Goal: Task Accomplishment & Management: Use online tool/utility

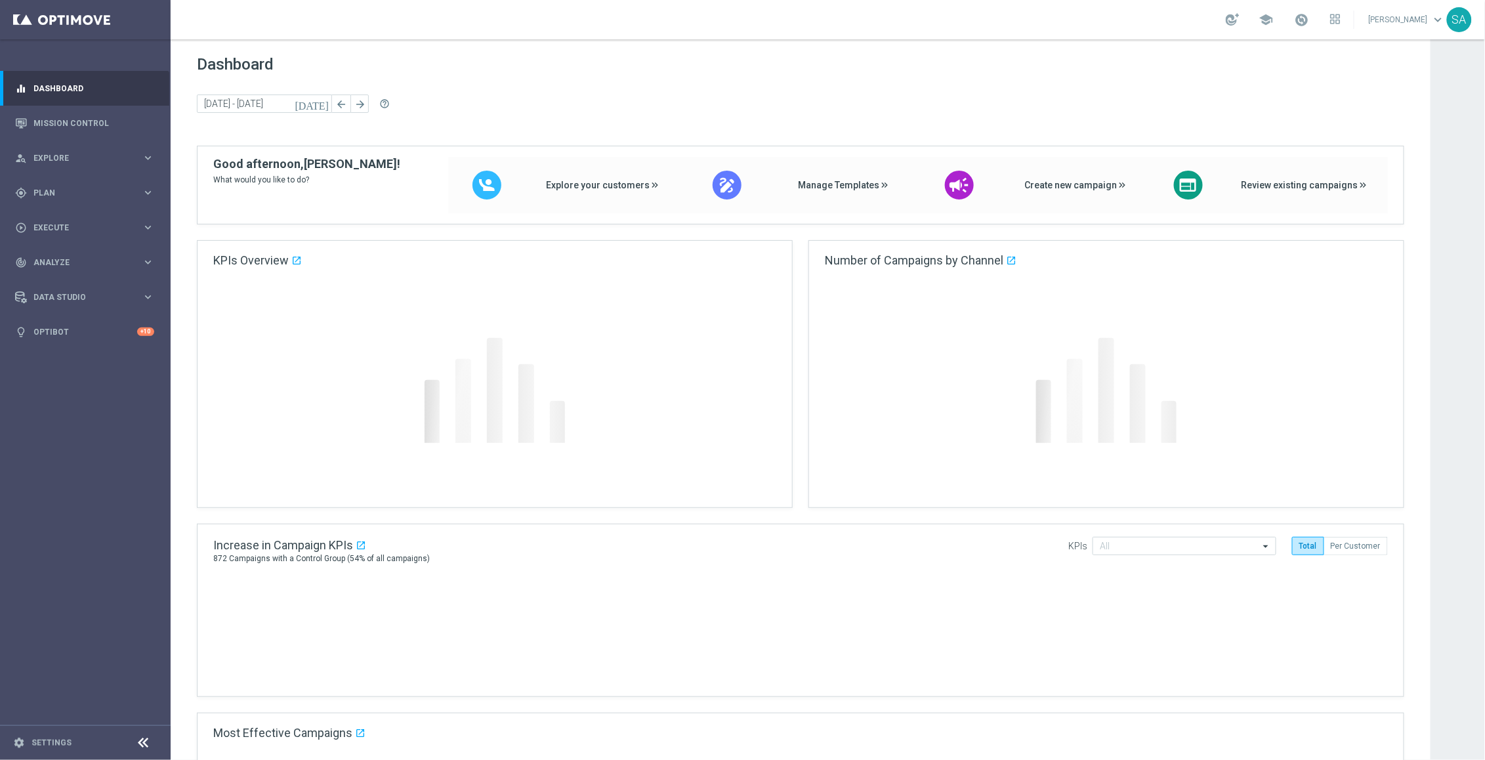
click at [56, 181] on div "gps_fixed Plan keyboard_arrow_right" at bounding box center [84, 192] width 169 height 35
click at [47, 196] on span "Plan" at bounding box center [87, 193] width 108 height 8
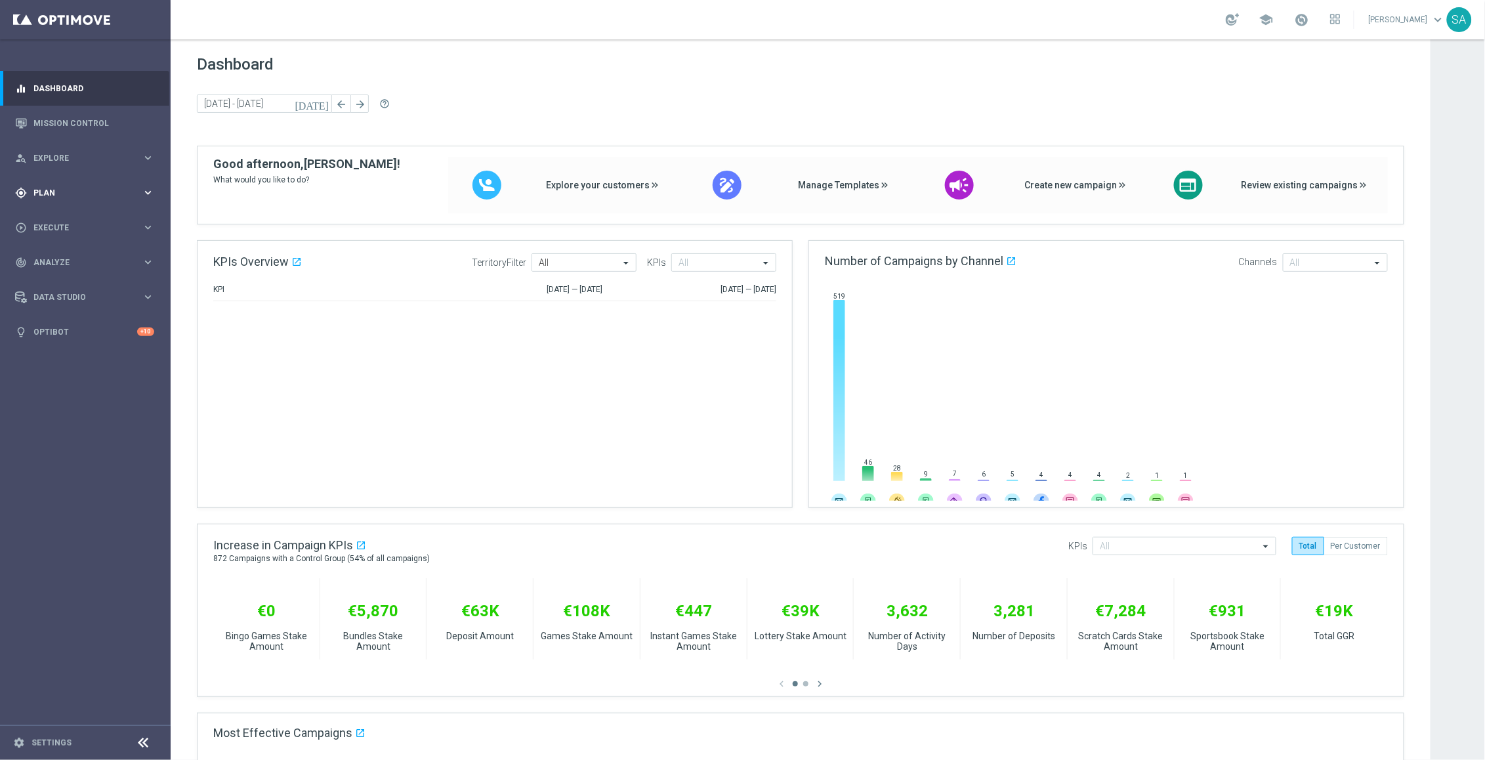
click at [68, 219] on div "play_circle_outline Execute keyboard_arrow_right" at bounding box center [84, 227] width 169 height 35
click at [44, 194] on span "Plan" at bounding box center [87, 193] width 108 height 8
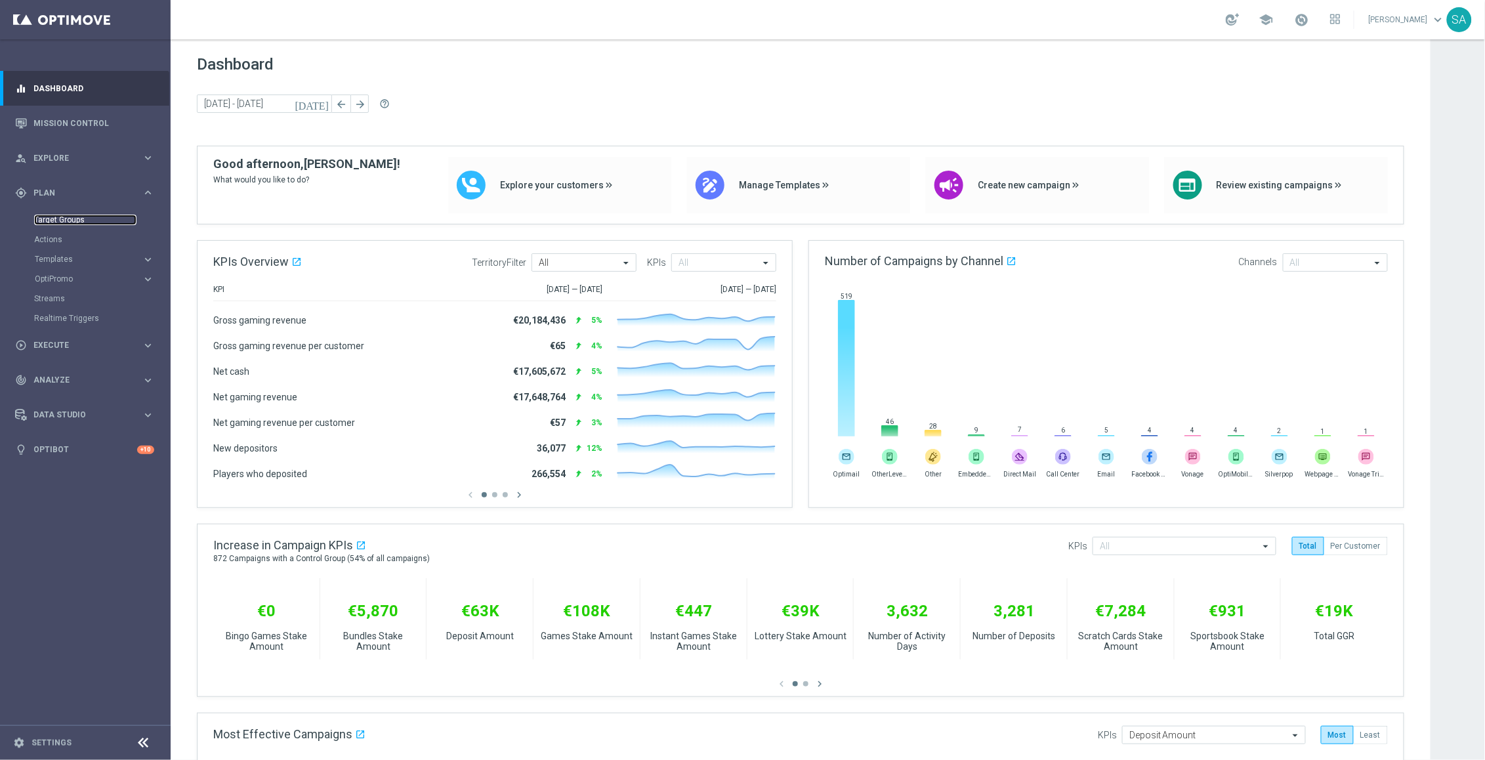
click at [68, 221] on link "Target Groups" at bounding box center [85, 220] width 102 height 10
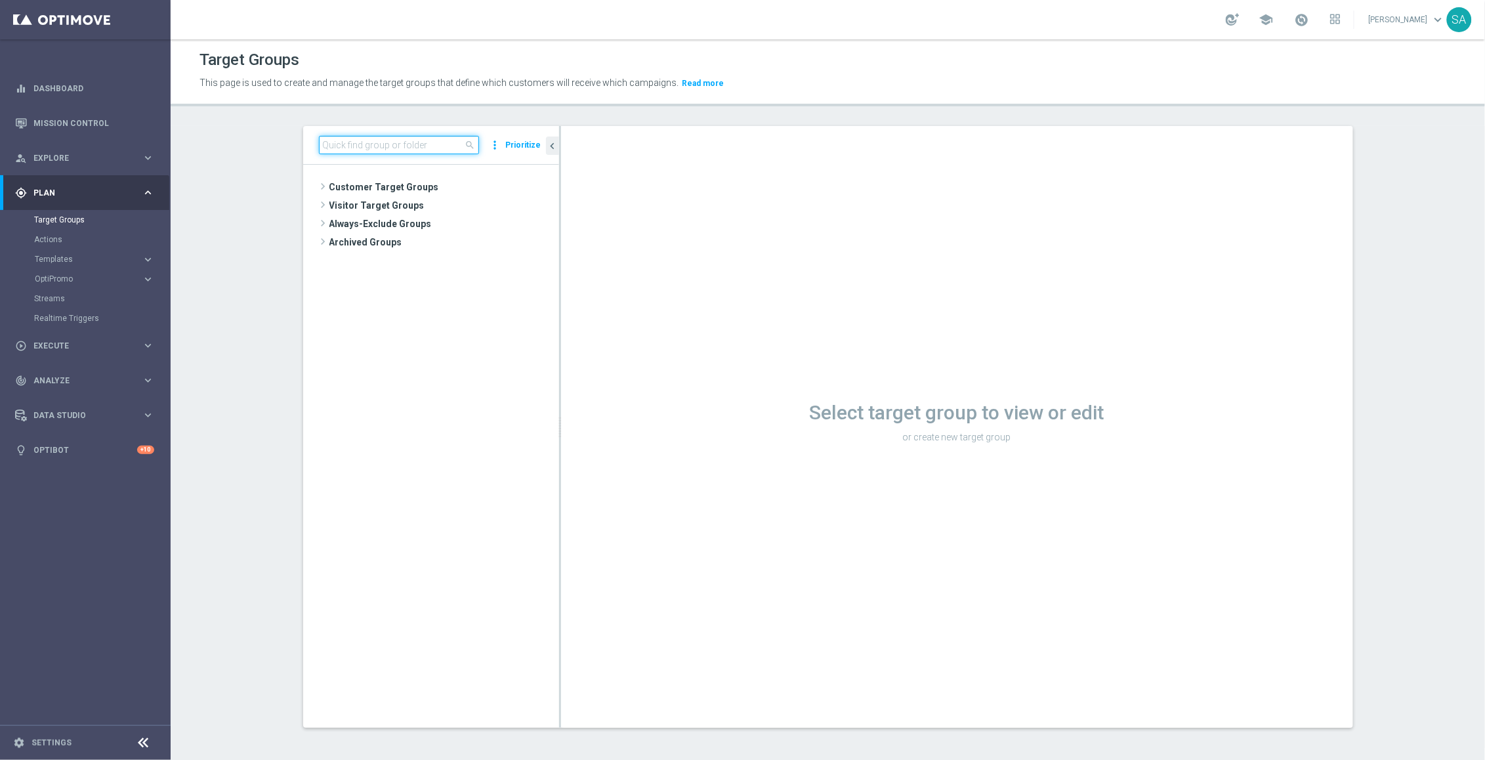
click at [395, 139] on input at bounding box center [399, 145] width 160 height 18
paste input "DE_ALL__LASTYEAR__NVIP_EMA_TAC_MIX"
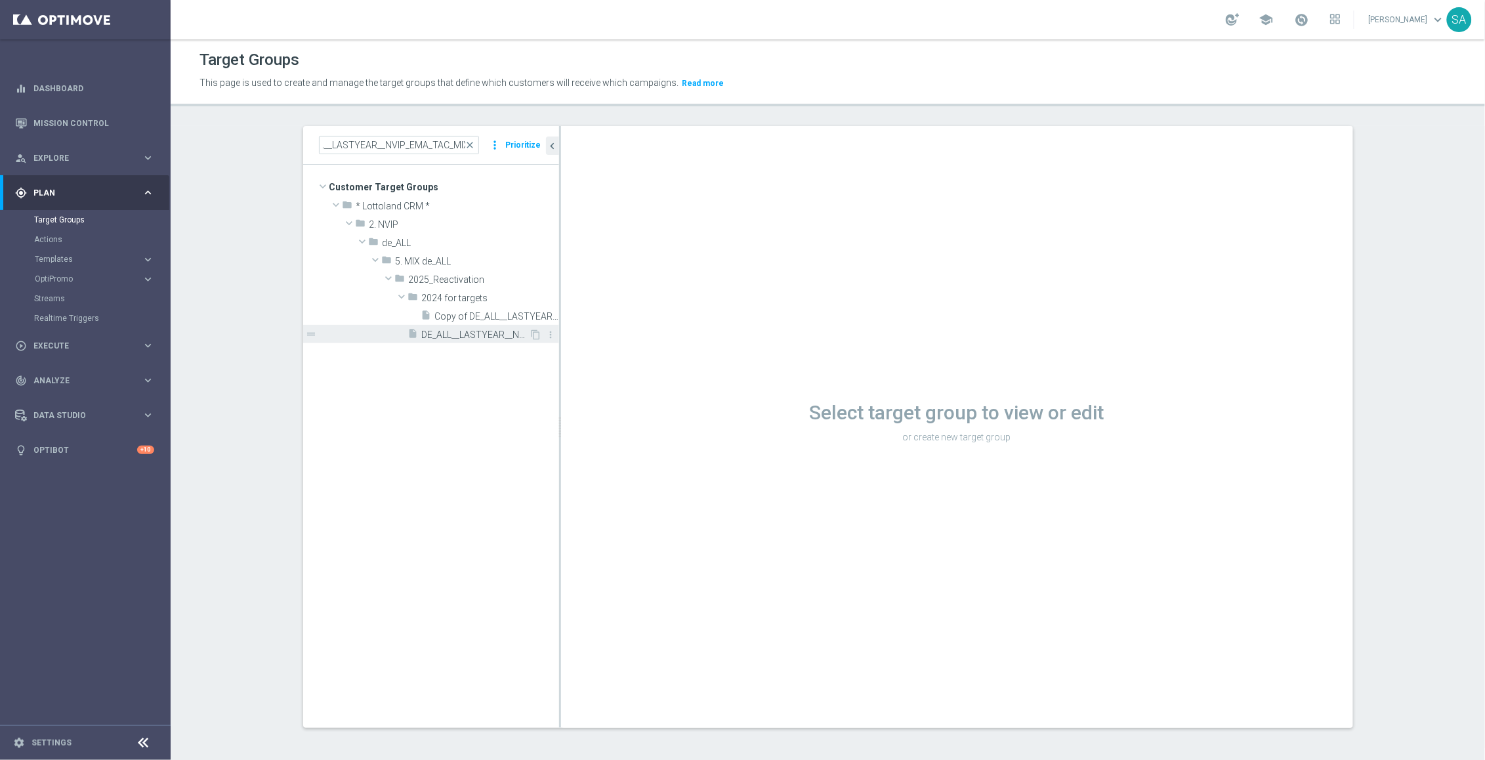
click at [484, 335] on span "DE_ALL__LASTYEAR__NVIP_EMA_TAC_MIX" at bounding box center [476, 334] width 108 height 11
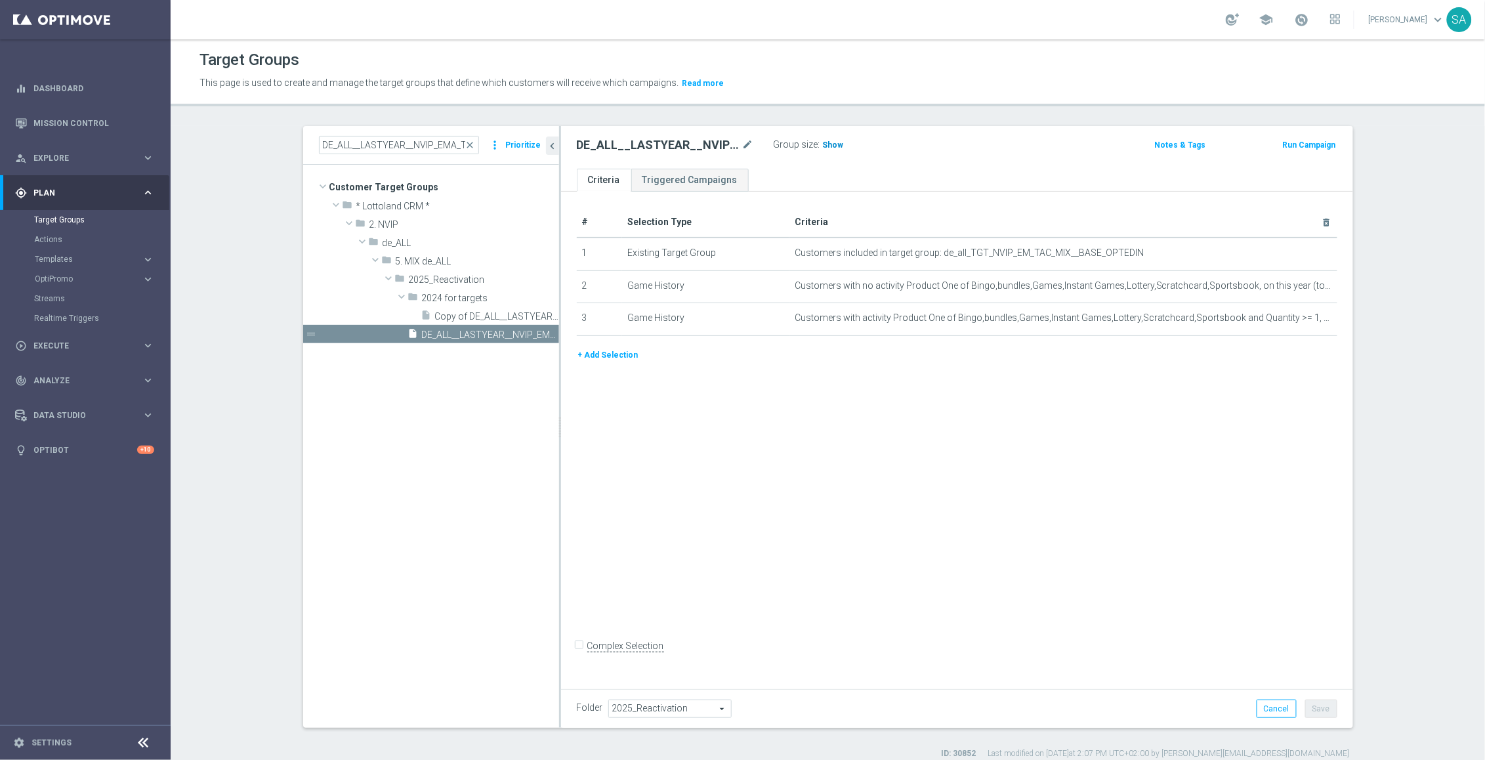
click at [833, 150] on span "Show" at bounding box center [833, 144] width 21 height 9
click at [436, 146] on input "DE_ALL__LASTYEAR__NVIP_EMA_TAC_MIX" at bounding box center [399, 145] width 160 height 18
paste input "GAMES_"
click at [487, 331] on span "DE_ALL__LASTYEAR_GAMES__NVIP_EMA_TAC_MIX" at bounding box center [476, 334] width 108 height 11
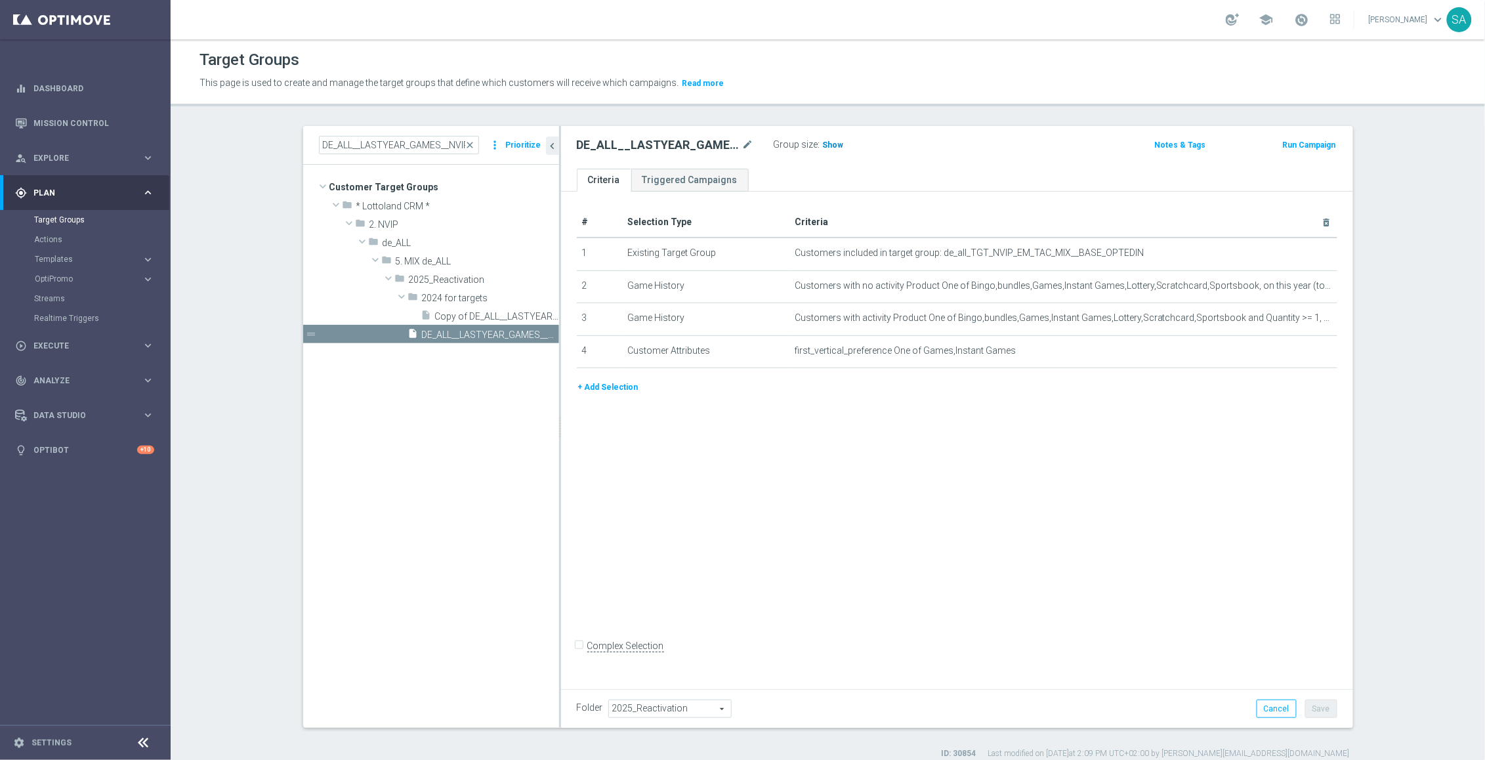
click at [839, 148] on span "Show" at bounding box center [833, 144] width 21 height 9
click at [382, 148] on input "DE_ALL__LASTYEAR_GAMES__NVIP_EMA_TAC_MIX" at bounding box center [399, 145] width 160 height 18
paste input "SCRATCH"
click at [482, 331] on span "DE_ALL__LASTYEAR_SCRATCH__NVIP_EMA_TAC_MIX" at bounding box center [476, 334] width 108 height 11
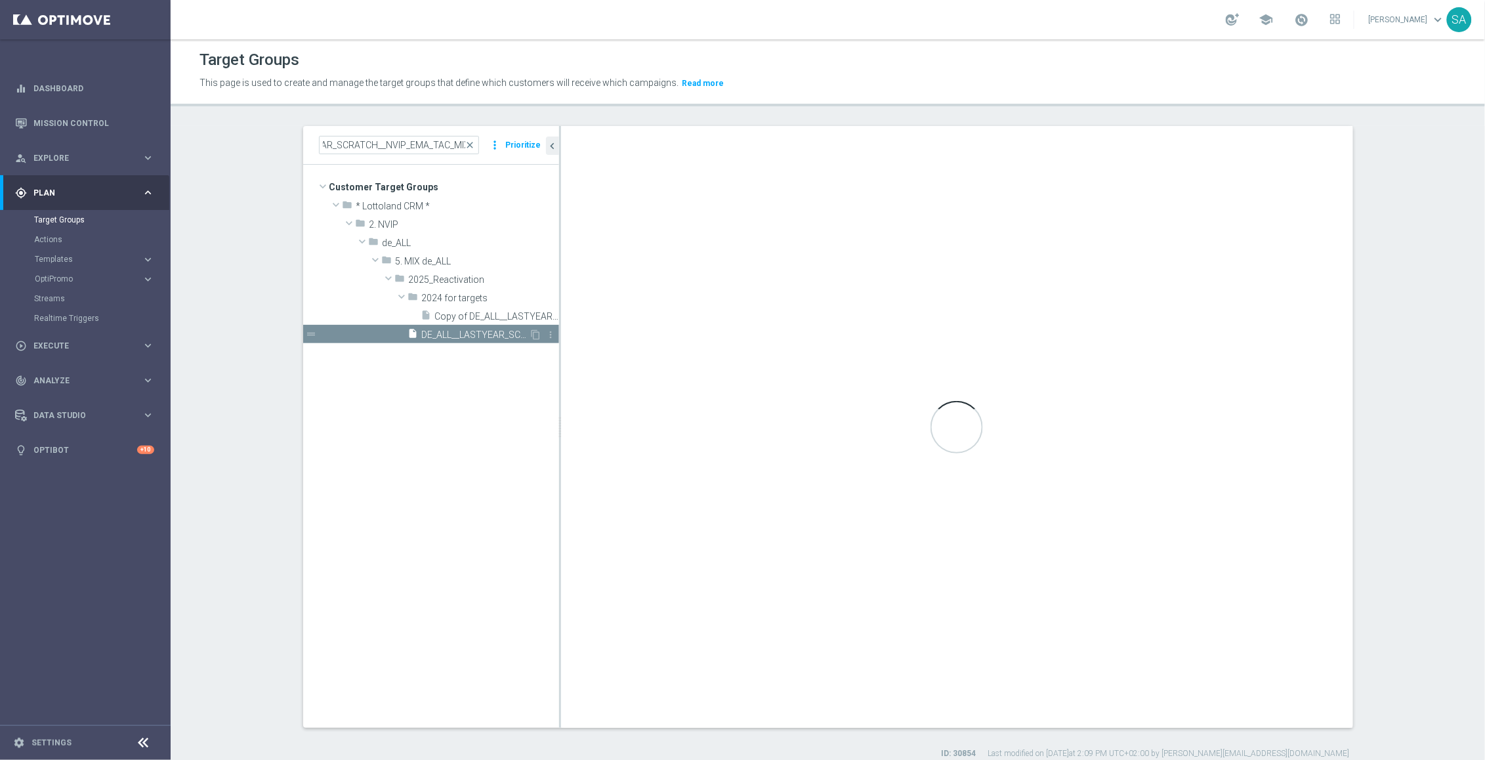
scroll to position [0, 0]
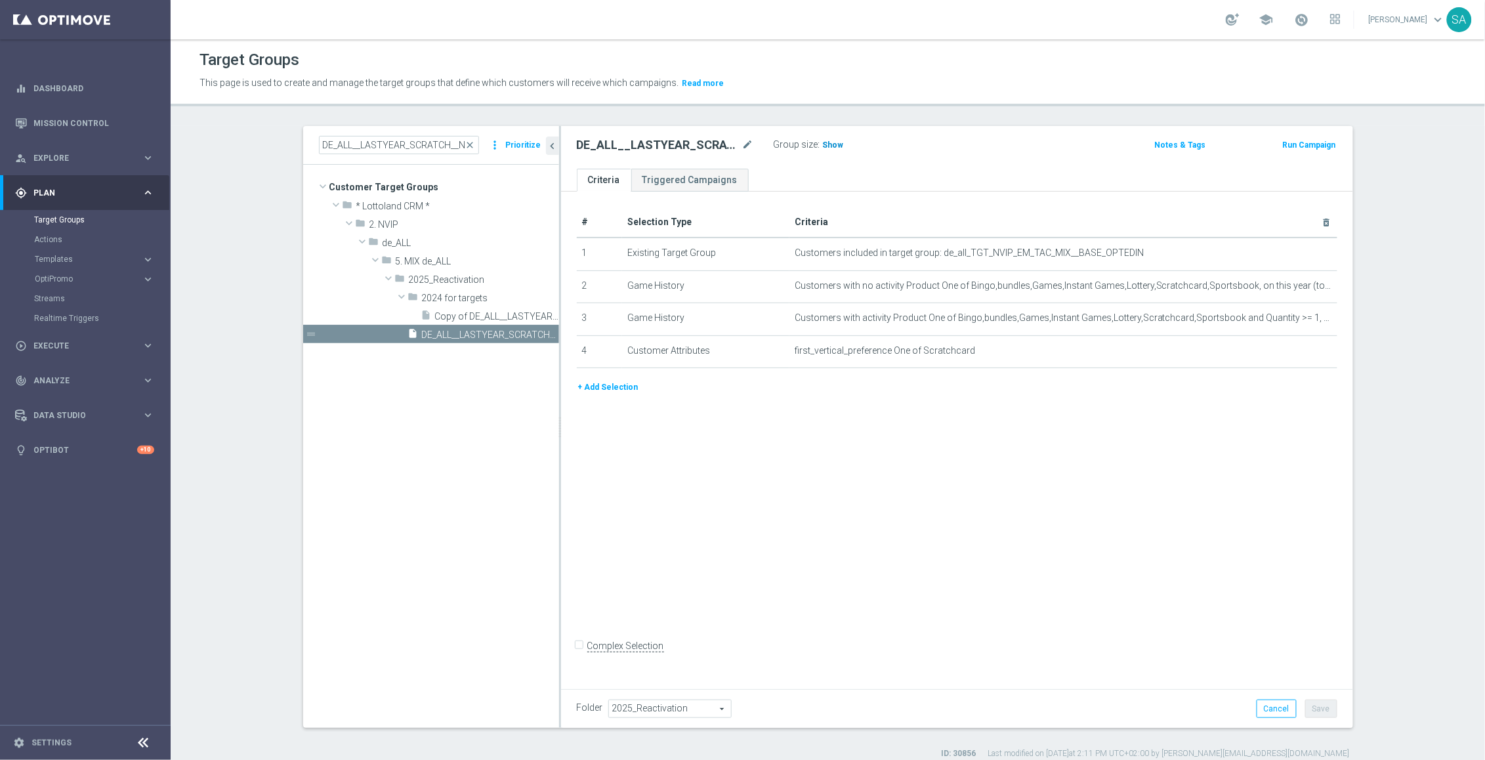
click at [832, 146] on span "Show" at bounding box center [833, 144] width 21 height 9
click at [394, 142] on input "DE_ALL__LASTYEAR_SCRATCH__NVIP_EMA_TAC_MIX" at bounding box center [399, 145] width 160 height 18
paste input "GORDO"
click at [487, 334] on span "DE_ALL__LASTYEAR_GORDO__NVIP_EMA_TAC_MIX" at bounding box center [476, 334] width 108 height 11
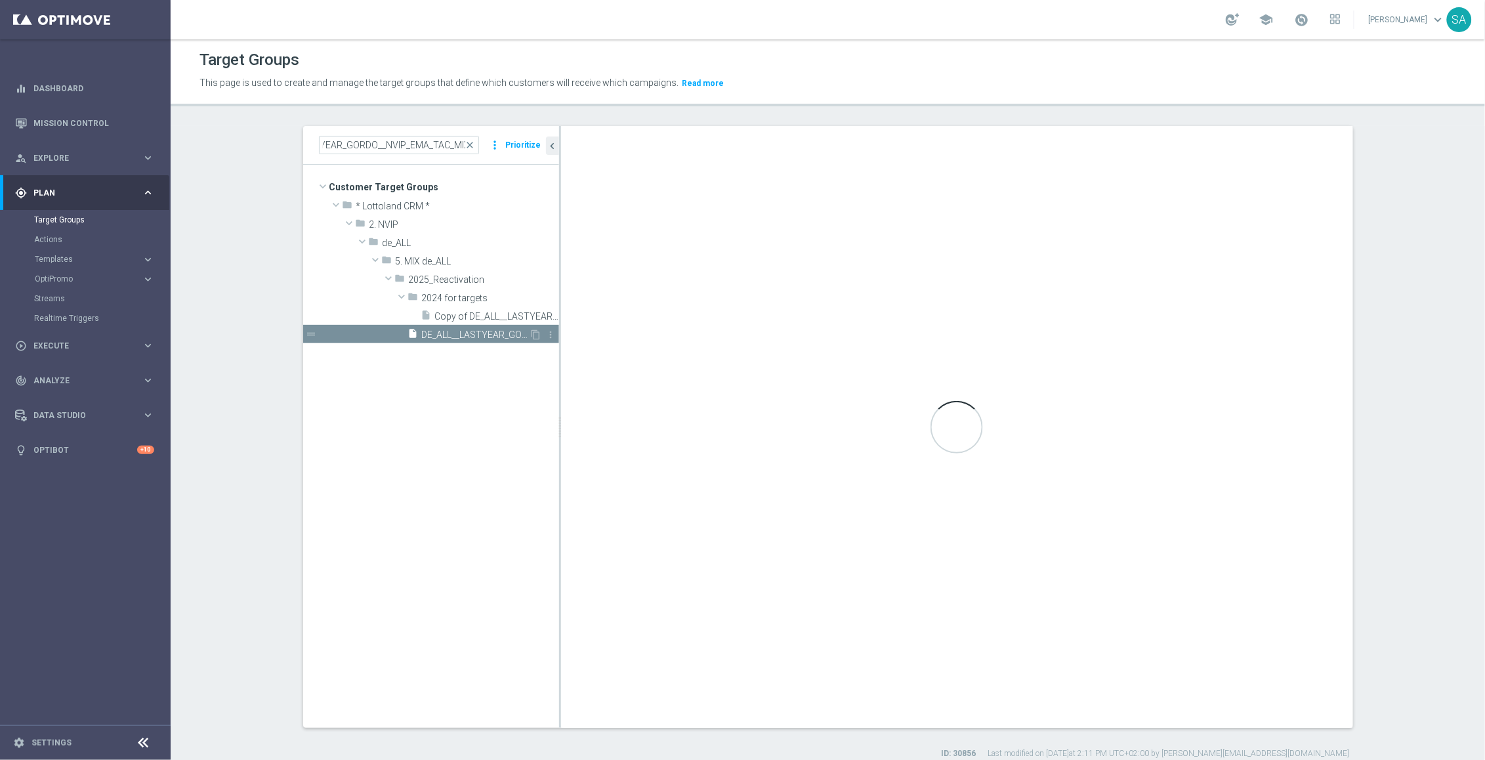
scroll to position [0, 0]
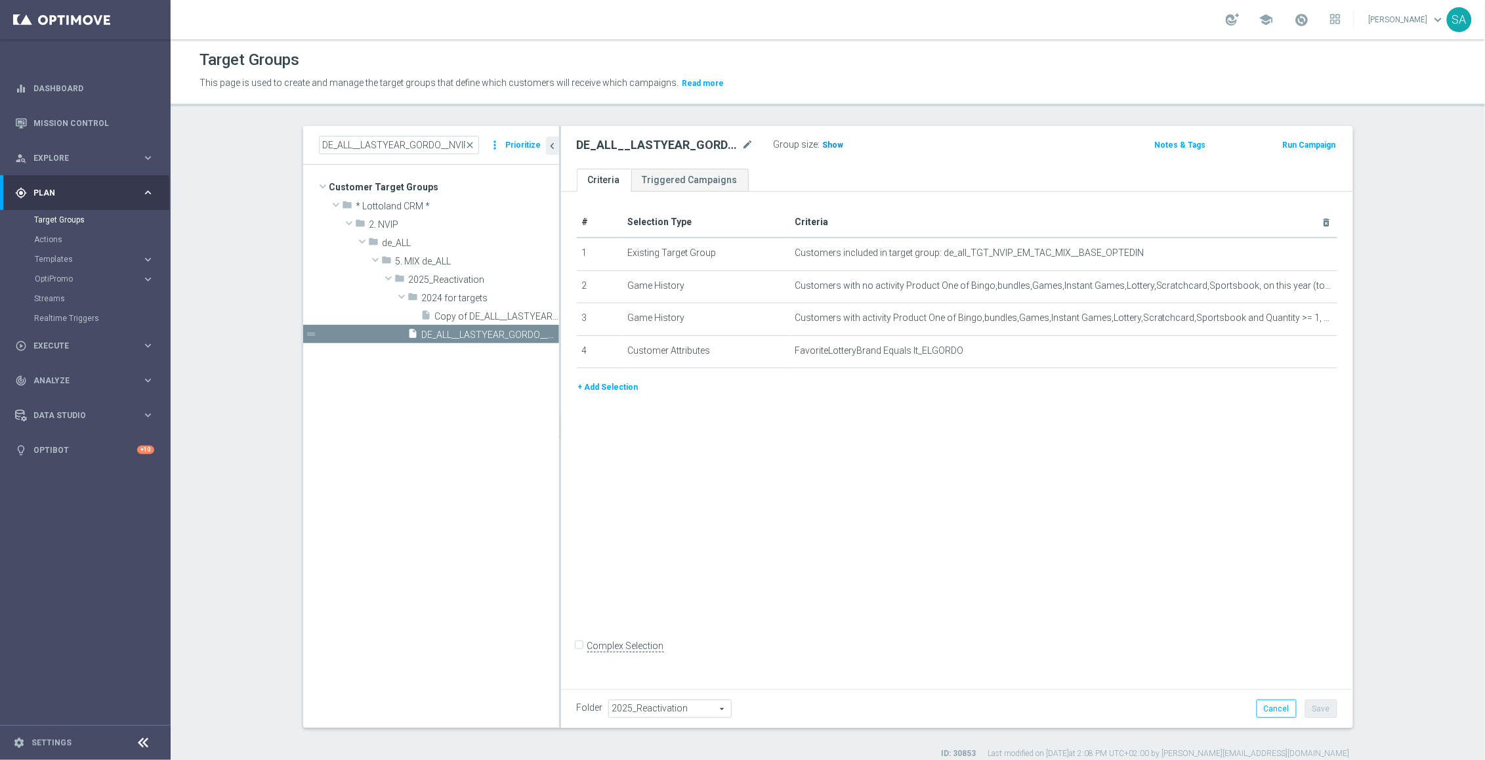
click at [829, 142] on span "Show" at bounding box center [833, 144] width 21 height 9
click at [437, 142] on input "DE_ALL__LASTYEAR_GORDO__NVIP_EMA_TAC_MIX" at bounding box center [399, 145] width 160 height 18
paste input "SPORTS"
click at [480, 334] on span "DE_ALL__LASTYEAR_SPORTS__NVIP_EMA_TAC_MIX" at bounding box center [476, 334] width 108 height 11
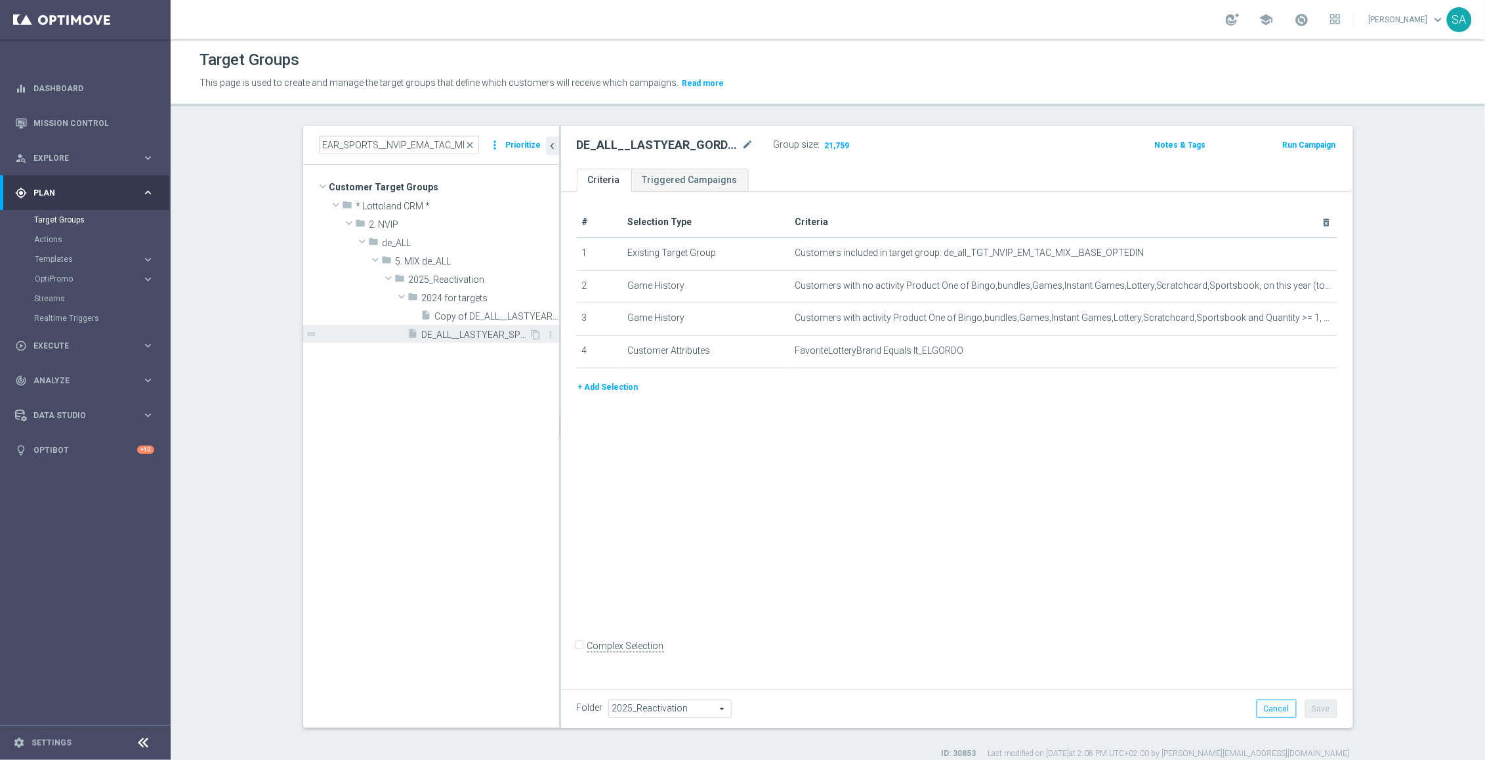
scroll to position [0, 0]
click at [835, 136] on div "Group size : Show" at bounding box center [839, 144] width 131 height 16
click at [835, 142] on span "Show" at bounding box center [833, 144] width 21 height 9
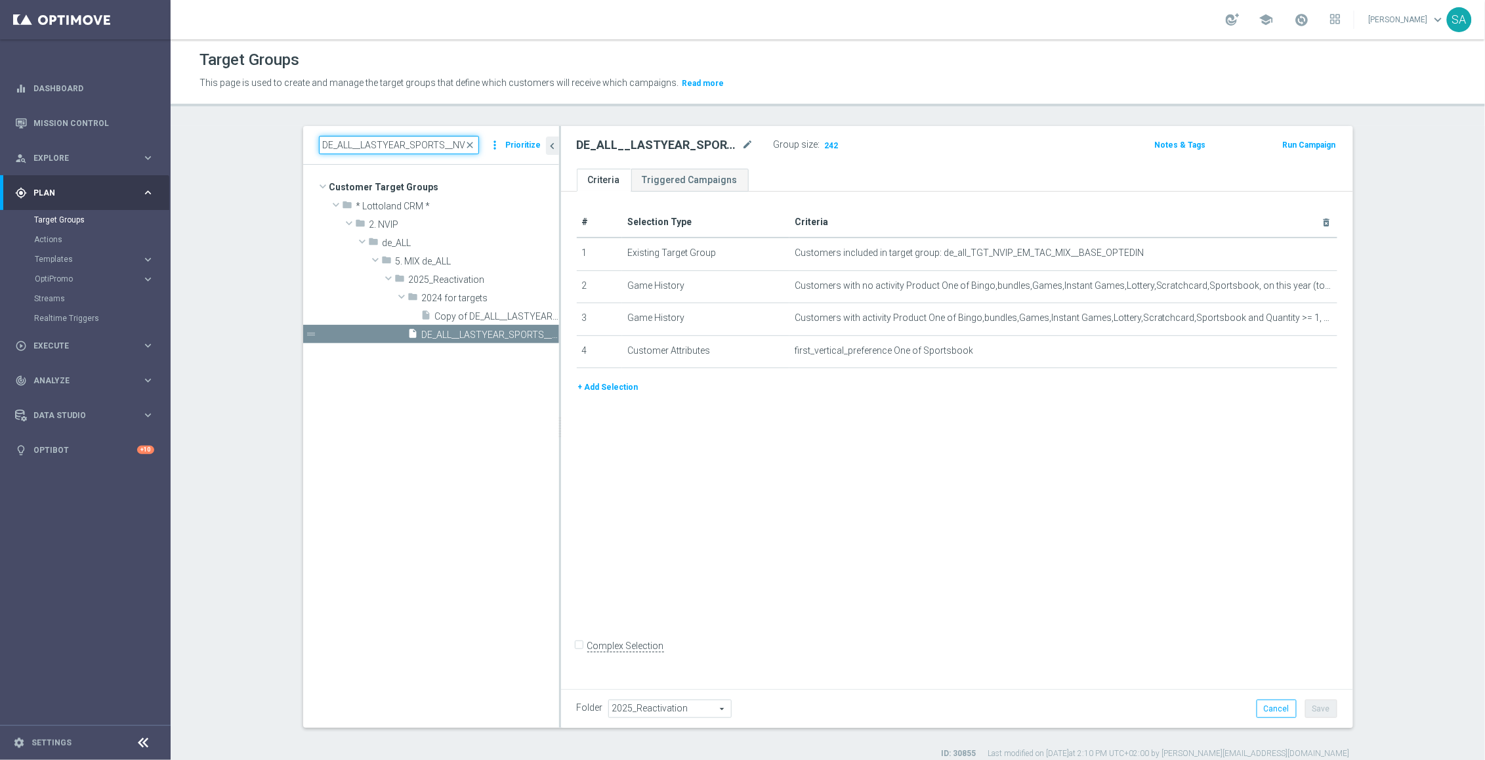
click at [434, 137] on input "DE_ALL__LASTYEAR_SPORTS__NVIP_EMA_TAC_MIX" at bounding box center [399, 145] width 160 height 18
paste input "LOTTO"
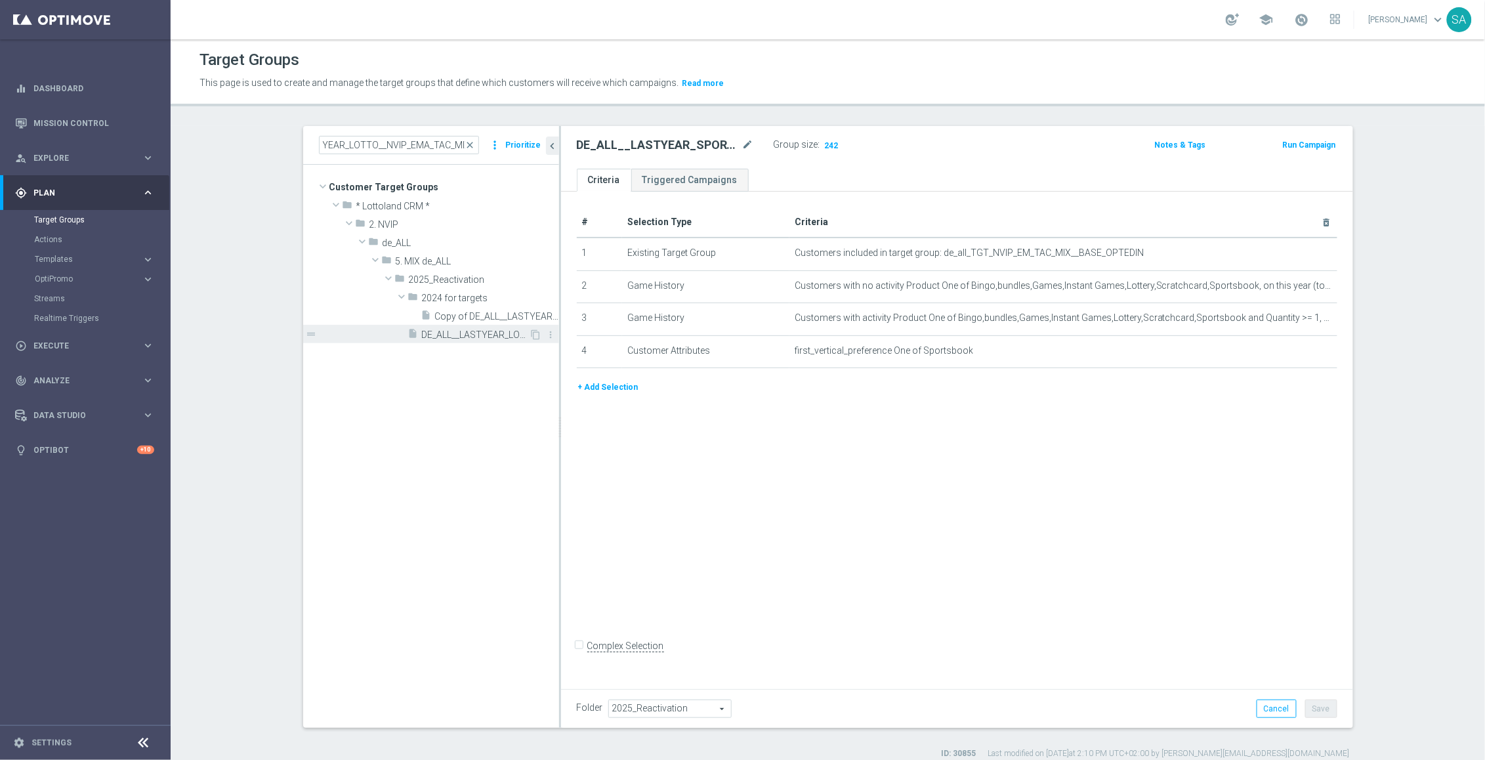
click at [464, 333] on span "DE_ALL__LASTYEAR_LOTTO__NVIP_EMA_TAC_MIX" at bounding box center [476, 334] width 108 height 11
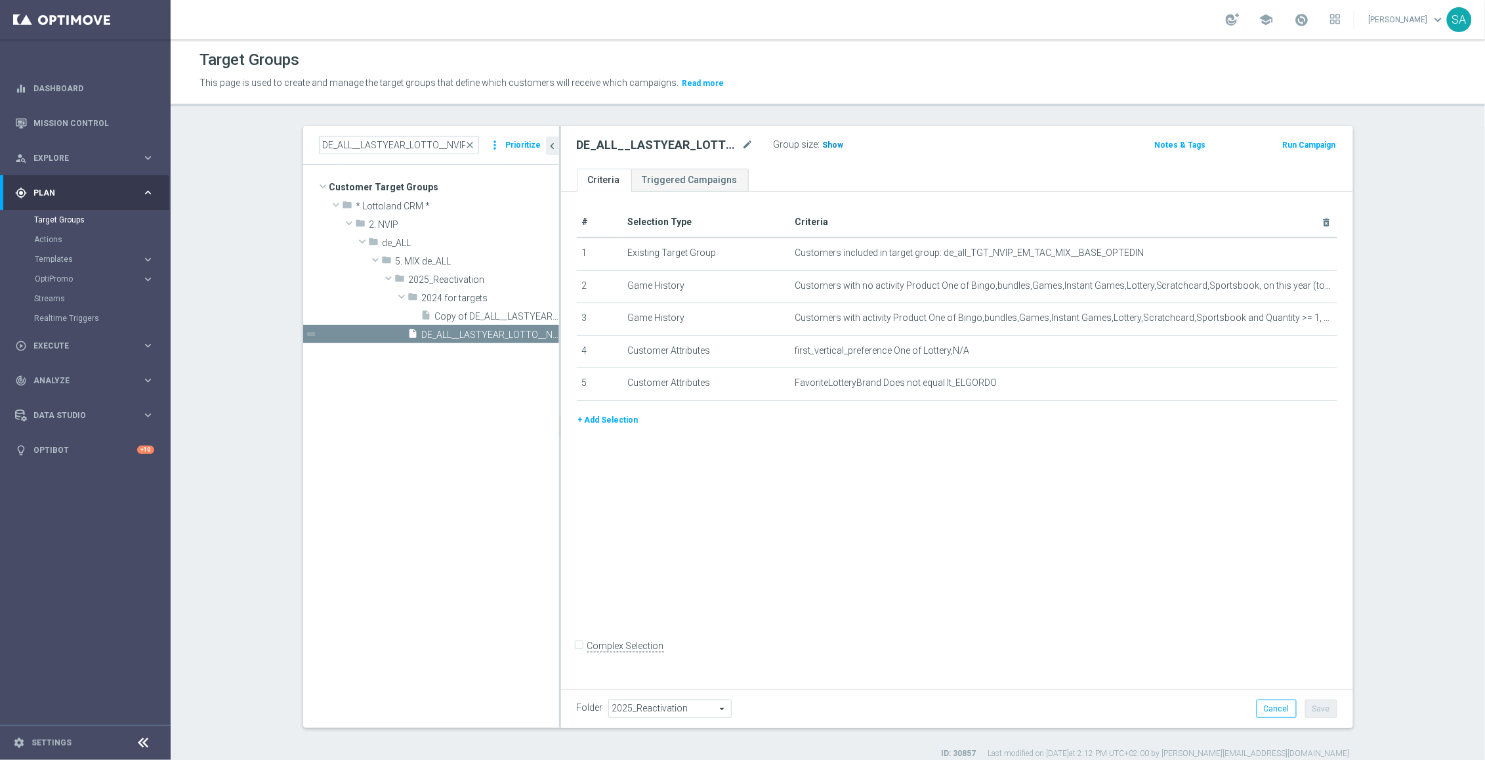
click at [836, 145] on span "Show" at bounding box center [833, 144] width 21 height 9
click at [392, 146] on input "DE_ALL__LASTYEAR_LOTTO__NVIP_EMA_TAC_MIX" at bounding box center [399, 145] width 160 height 18
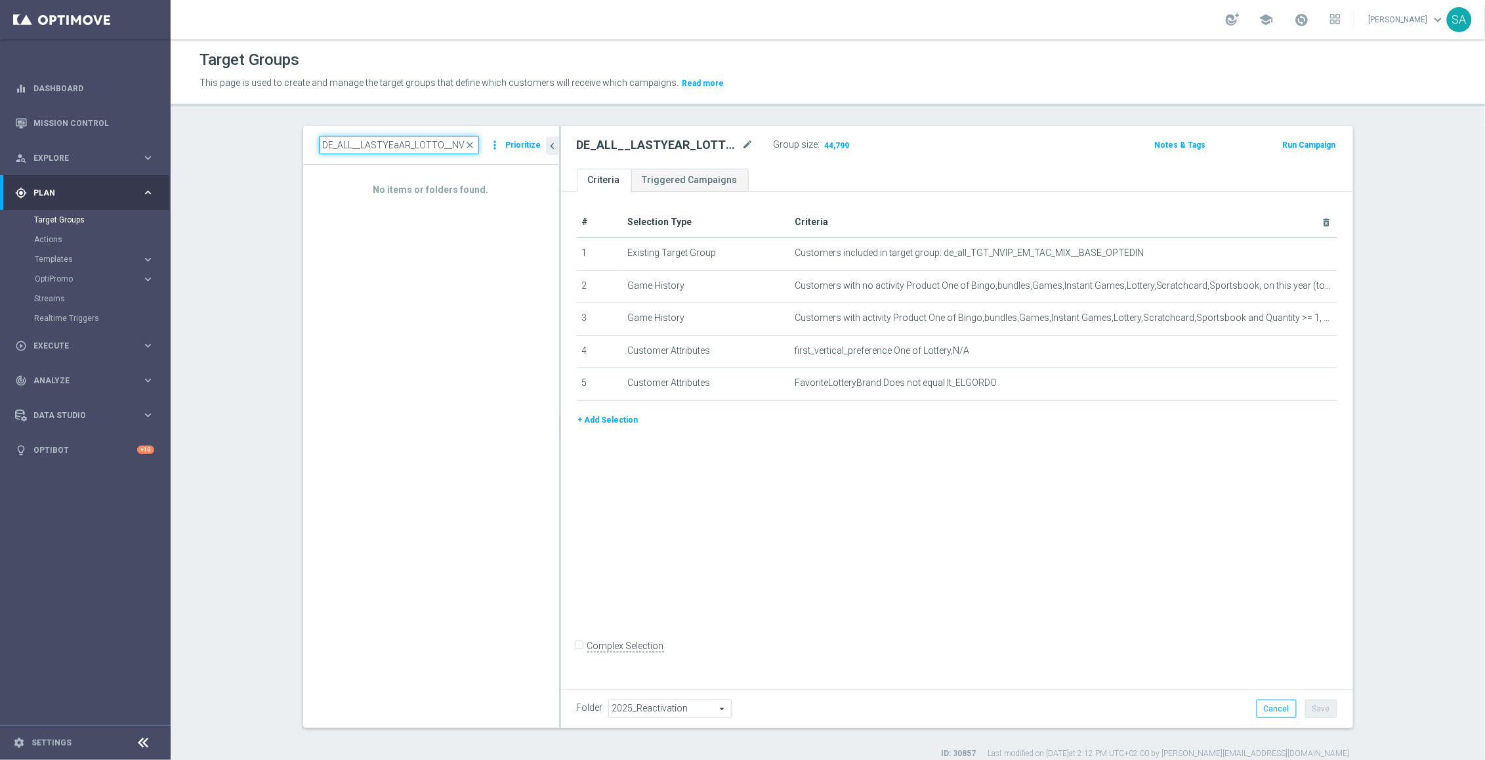
paste input "AT__LASTYEAR"
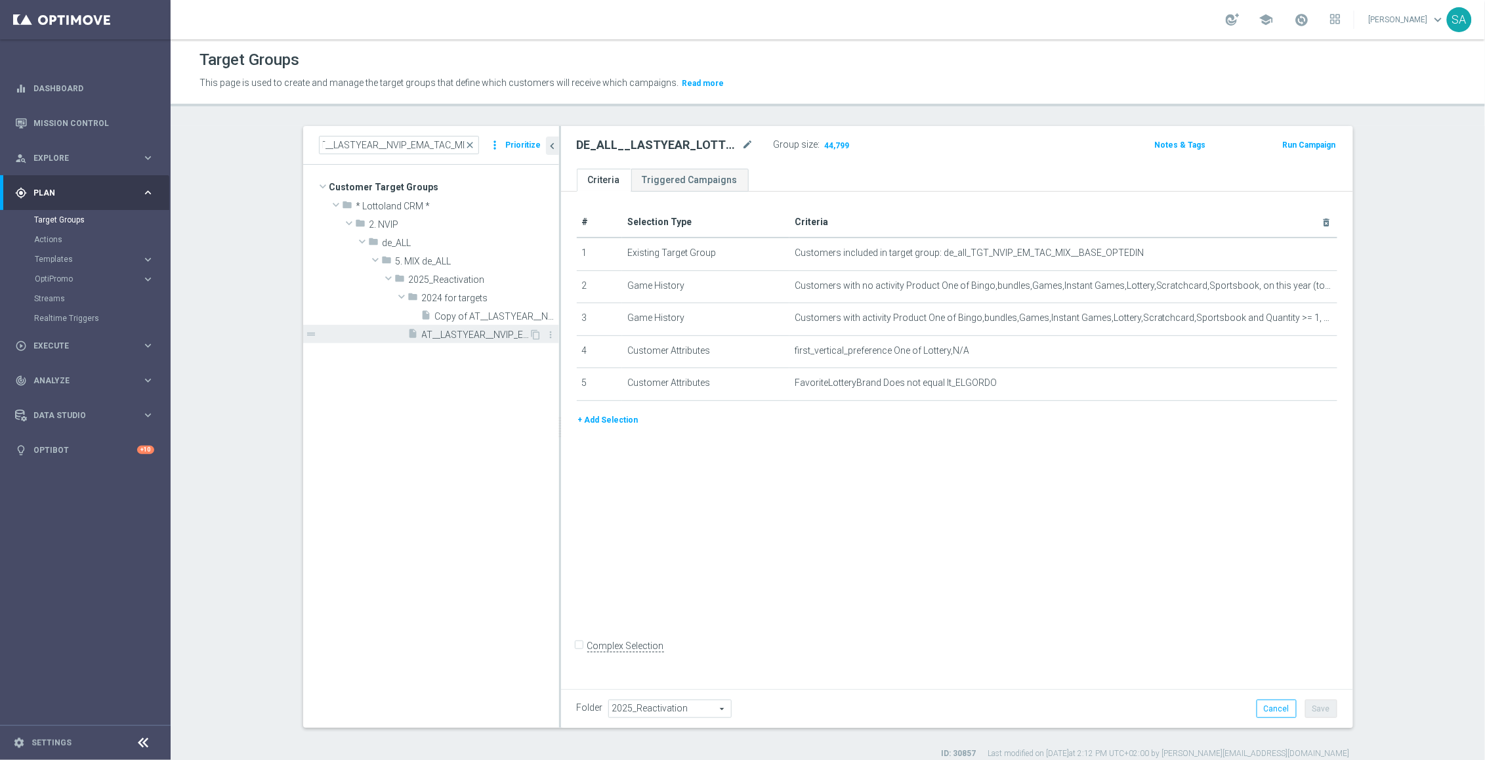
click at [482, 335] on span "AT__LASTYEAR__NVIP_EMA_TAC_MIX" at bounding box center [476, 334] width 108 height 11
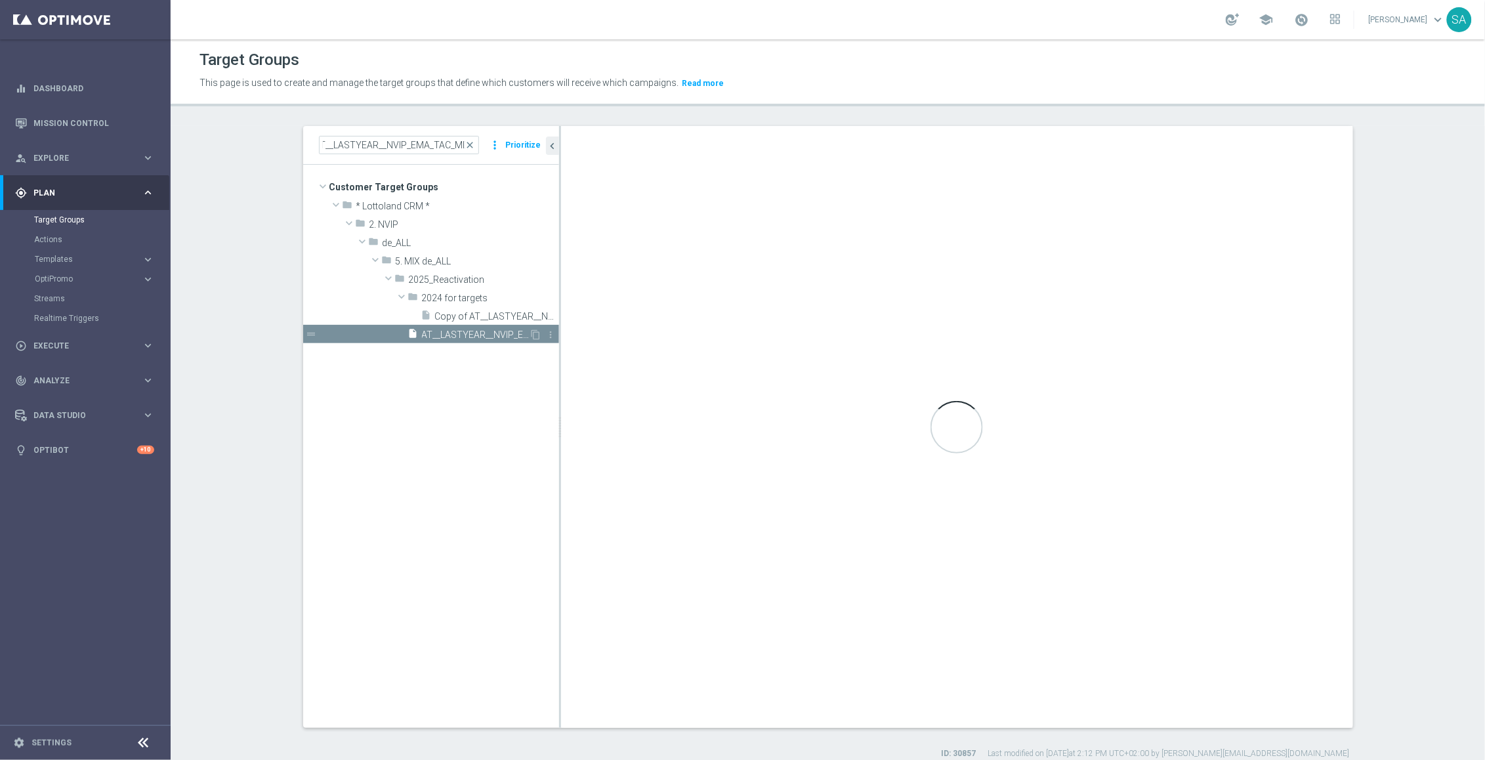
scroll to position [0, 0]
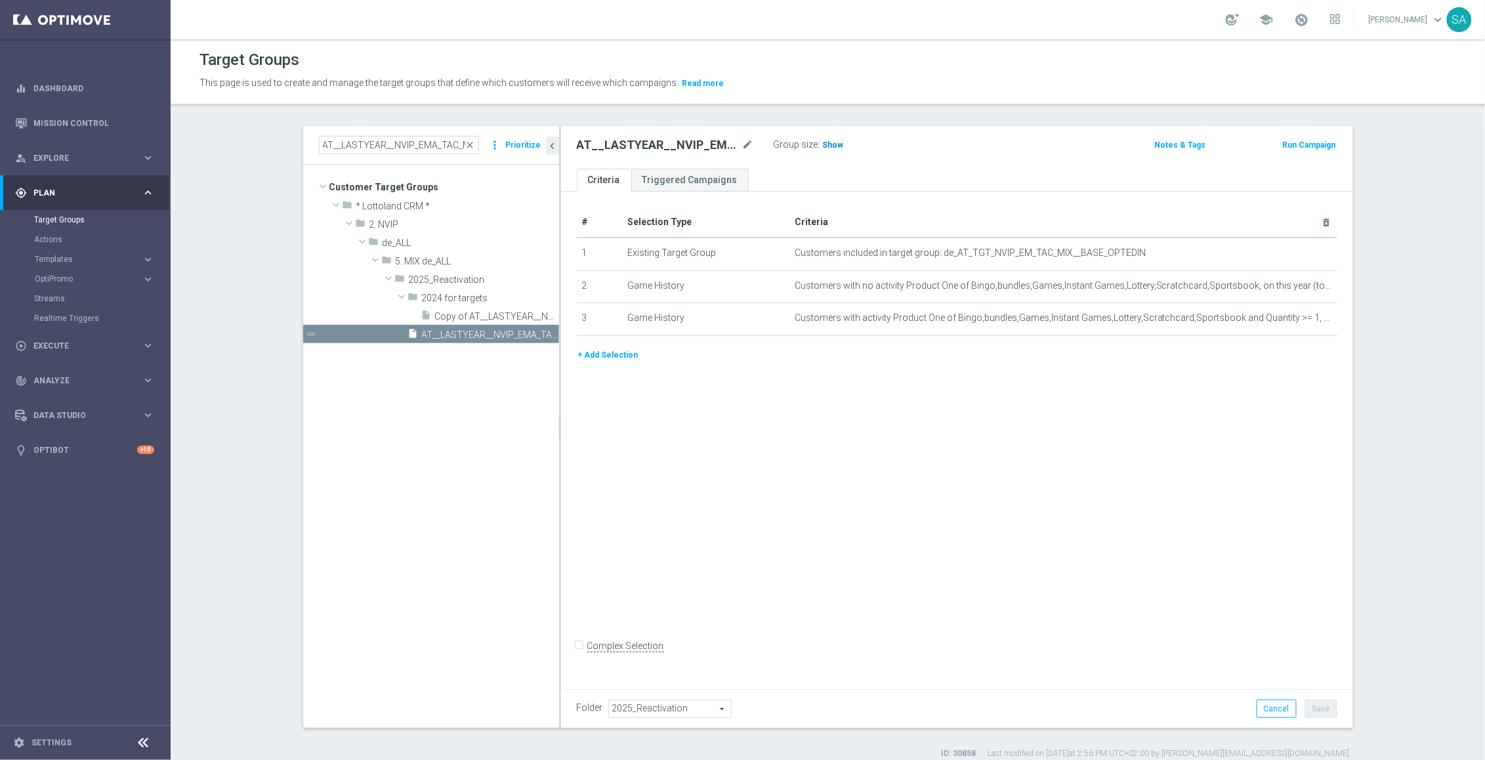
click at [831, 143] on span "Show" at bounding box center [833, 144] width 21 height 9
click at [429, 145] on input "AT__LASTYEAR__NVIP_EMA_TAC_MIX" at bounding box center [399, 145] width 160 height 18
paste input "GAMES_"
click at [504, 335] on span "AT__LASTYEAR_GAMES__NVIP_EMA_TAC_MIX" at bounding box center [476, 334] width 108 height 11
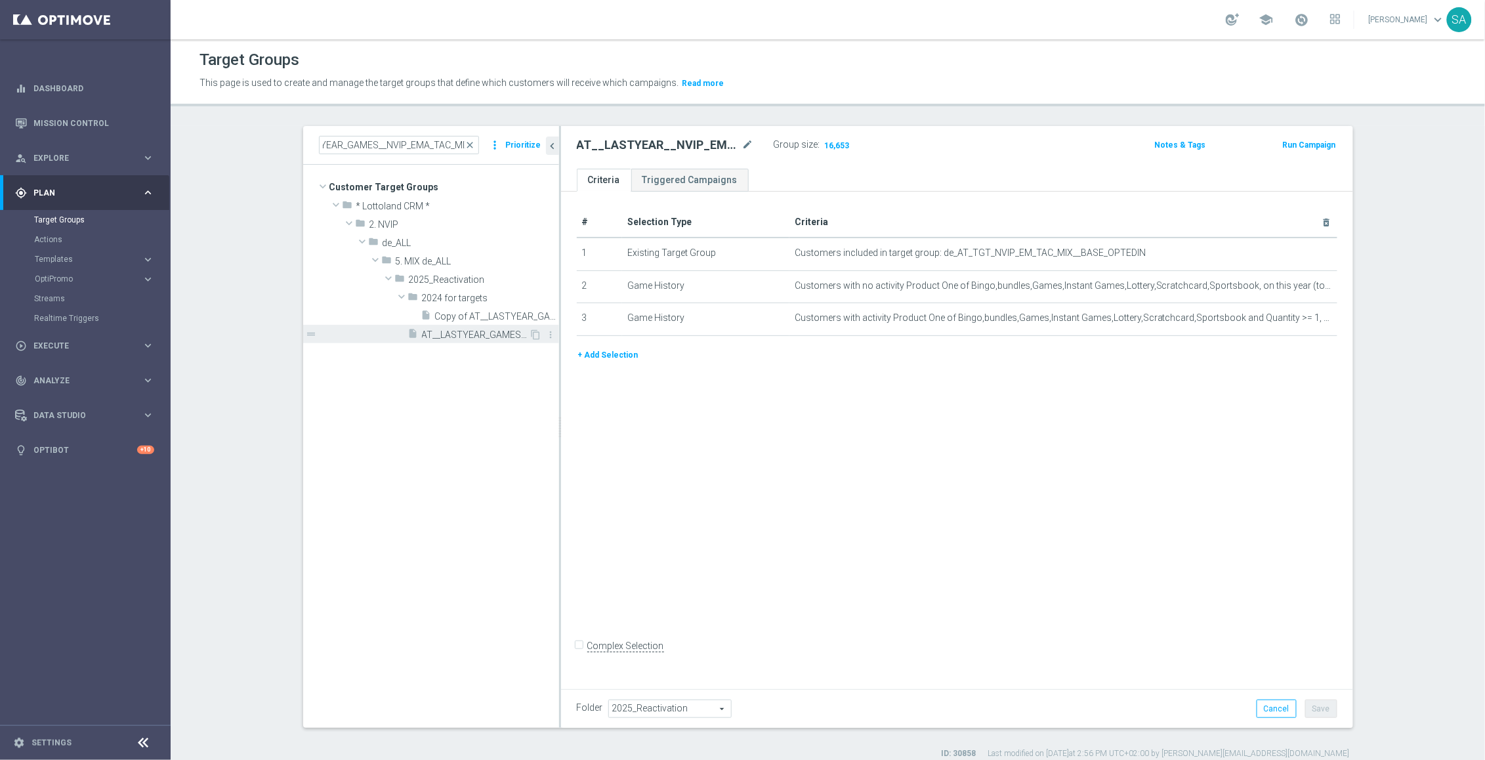
scroll to position [0, 0]
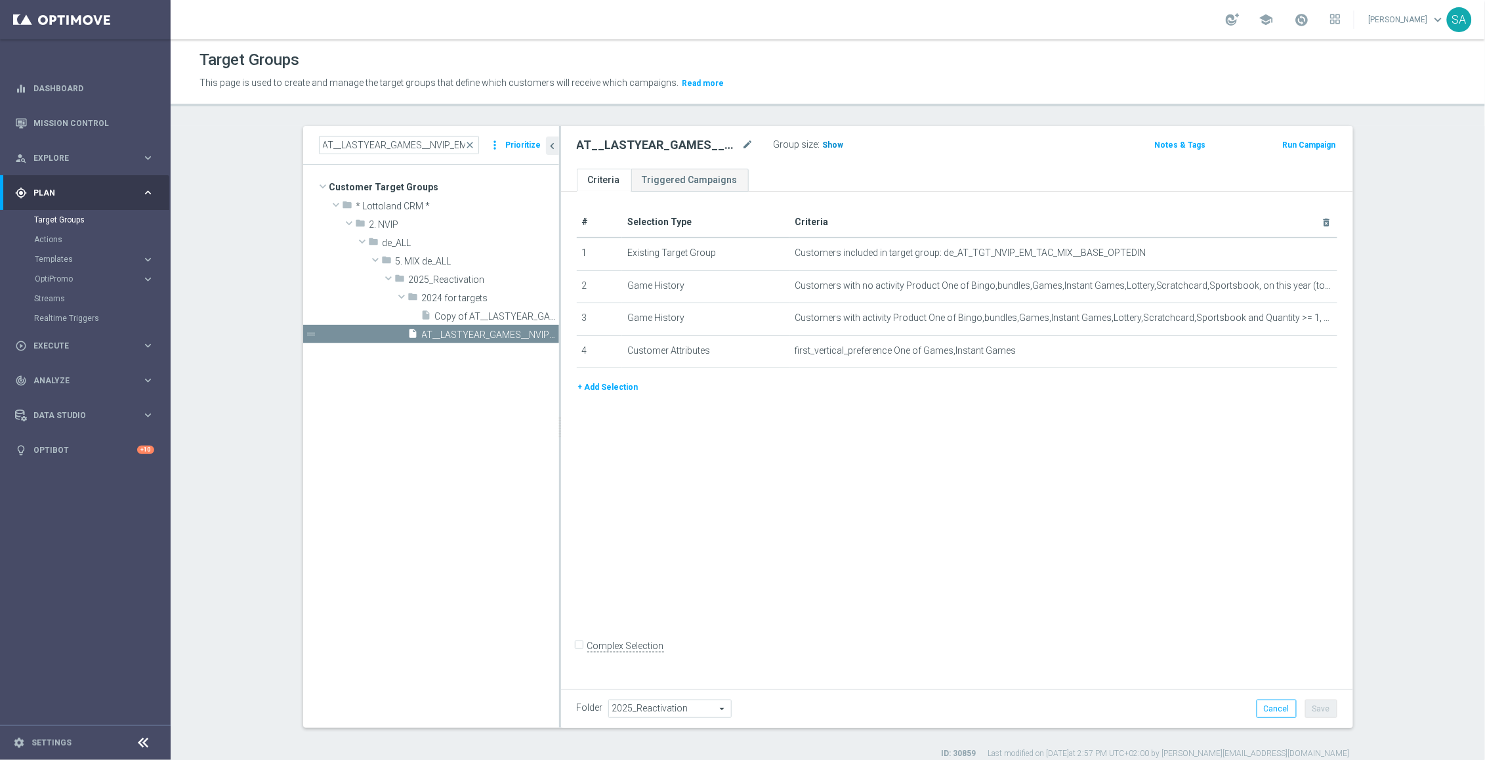
click at [836, 150] on span "Show" at bounding box center [833, 144] width 21 height 9
click at [435, 142] on input "AT__LASTYEAR_GAMES__NVIP_EMA_TAC_MIX" at bounding box center [399, 145] width 160 height 18
paste input "SCRATCH"
click at [511, 329] on span "AT__LASTYEAR_SCRATCH__NVIP_EMA_TAC_MIX" at bounding box center [476, 334] width 108 height 11
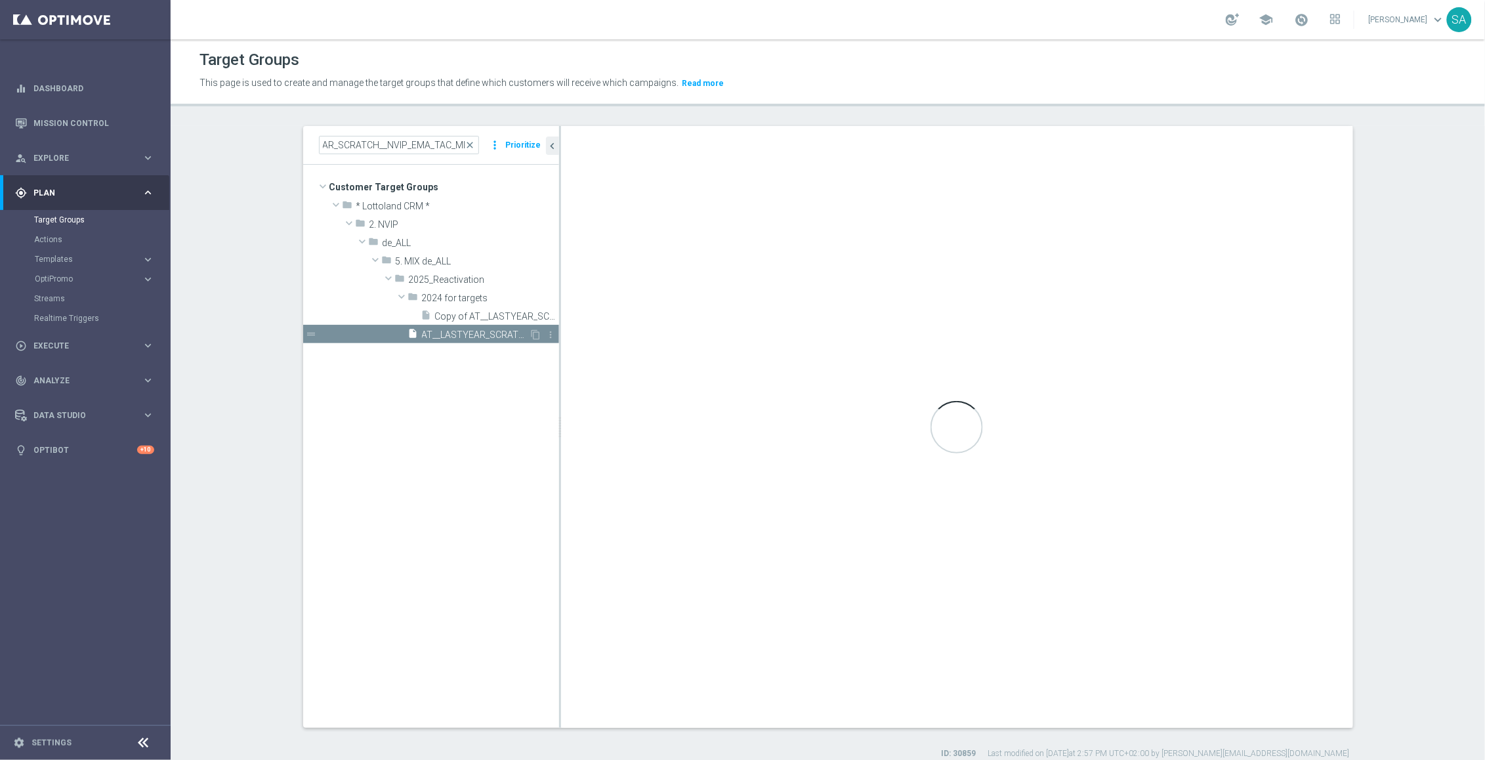
scroll to position [0, 0]
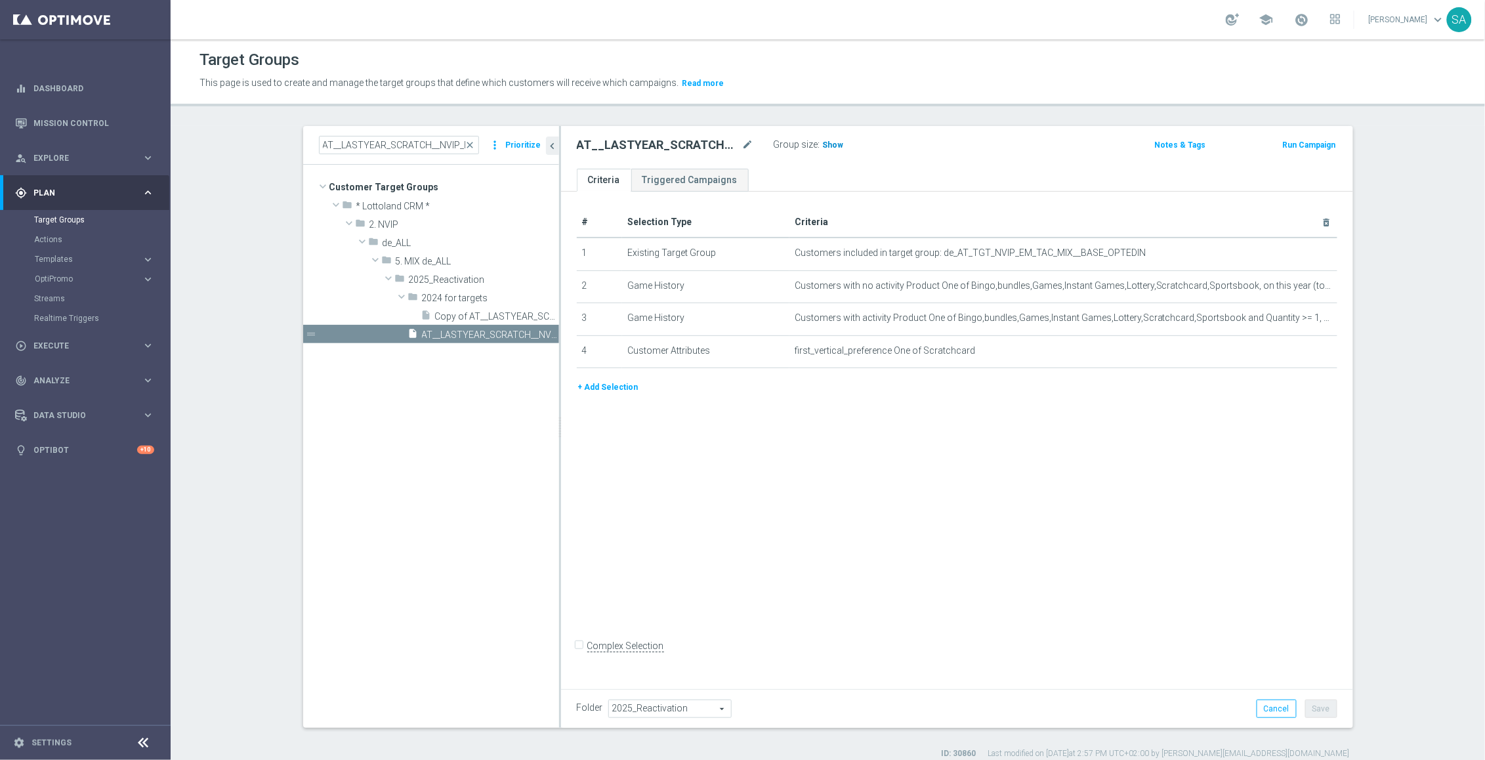
click at [833, 146] on span "Show" at bounding box center [833, 144] width 21 height 9
click at [436, 150] on input "AT__LASTYEAR_SCRATCH__NVIP_EMA_TAC_MIX" at bounding box center [399, 145] width 160 height 18
paste input "PORTS"
click at [522, 332] on span "AT__LASTYEAR_SPORTS__NVIP_EMA_TAC_MIX" at bounding box center [476, 334] width 108 height 11
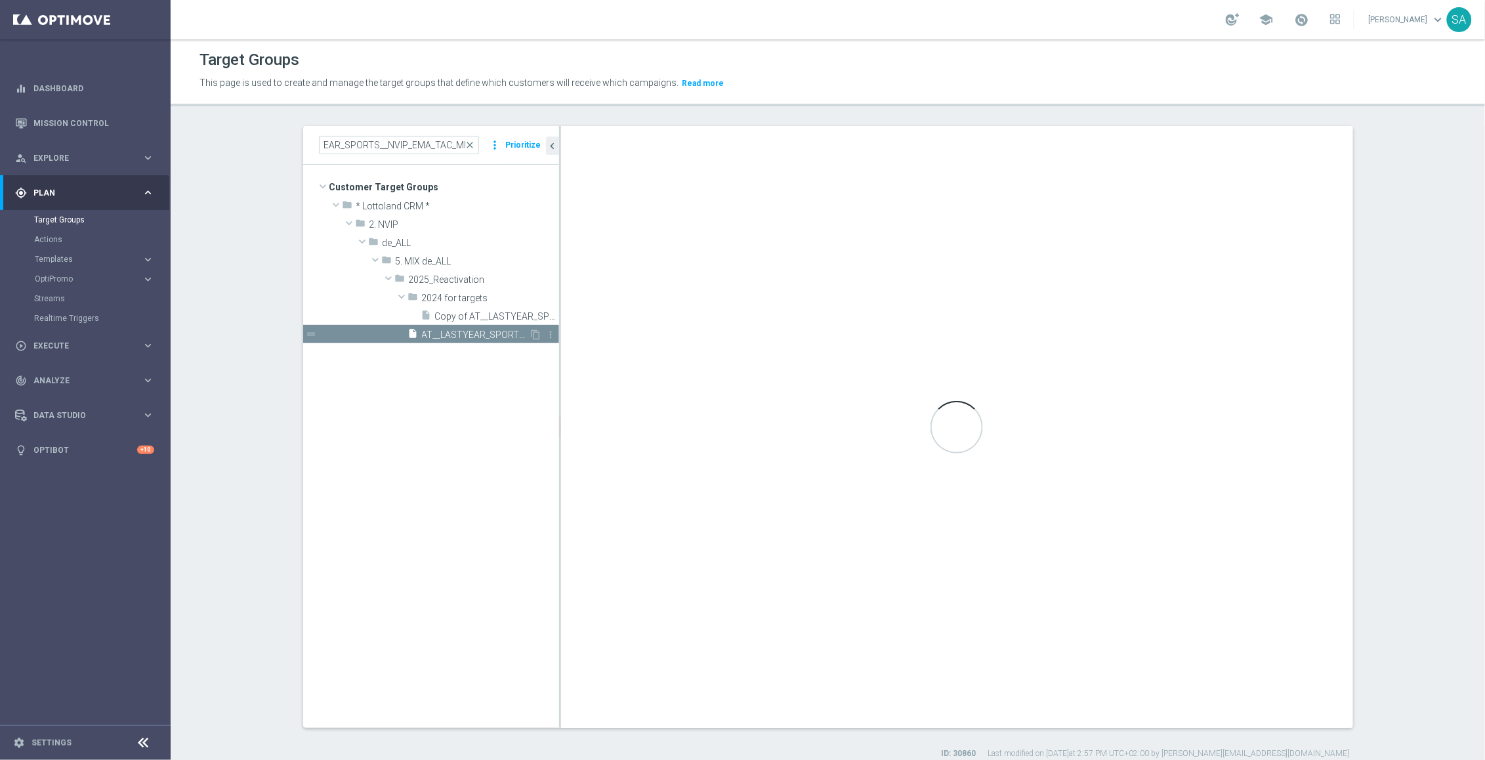
scroll to position [0, 0]
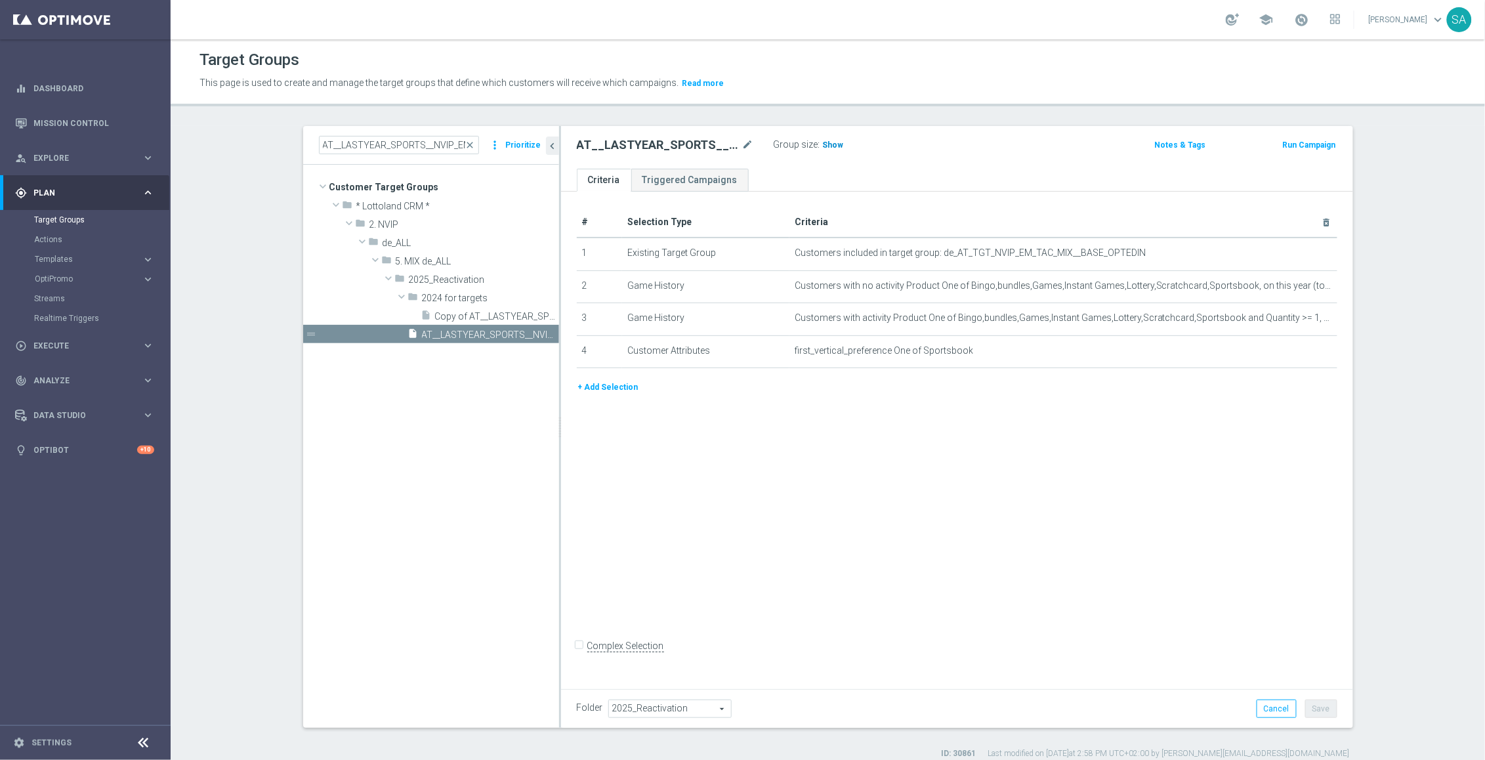
click at [841, 140] on h3 "Show" at bounding box center [834, 145] width 24 height 14
click at [399, 145] on input "AT__LASTYEAR_SPORTS__NVIP_EMA_TAC_MIX" at bounding box center [399, 145] width 160 height 18
paste input "GORDO"
click at [476, 326] on div "insert_drive_file AT__LASTYEAR_GORDO__NVIP_EMA_TAC_MIX" at bounding box center [468, 334] width 121 height 18
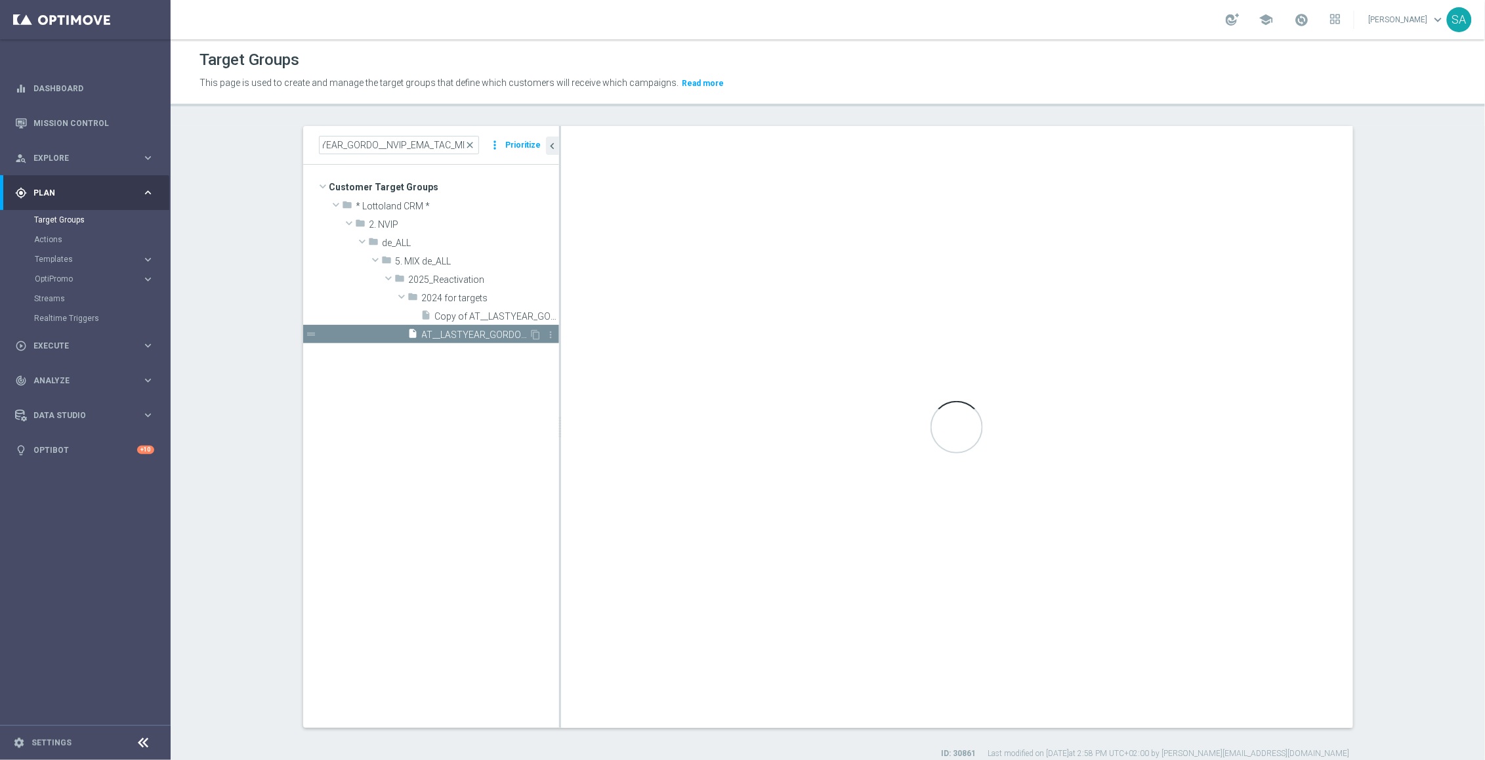
scroll to position [0, 0]
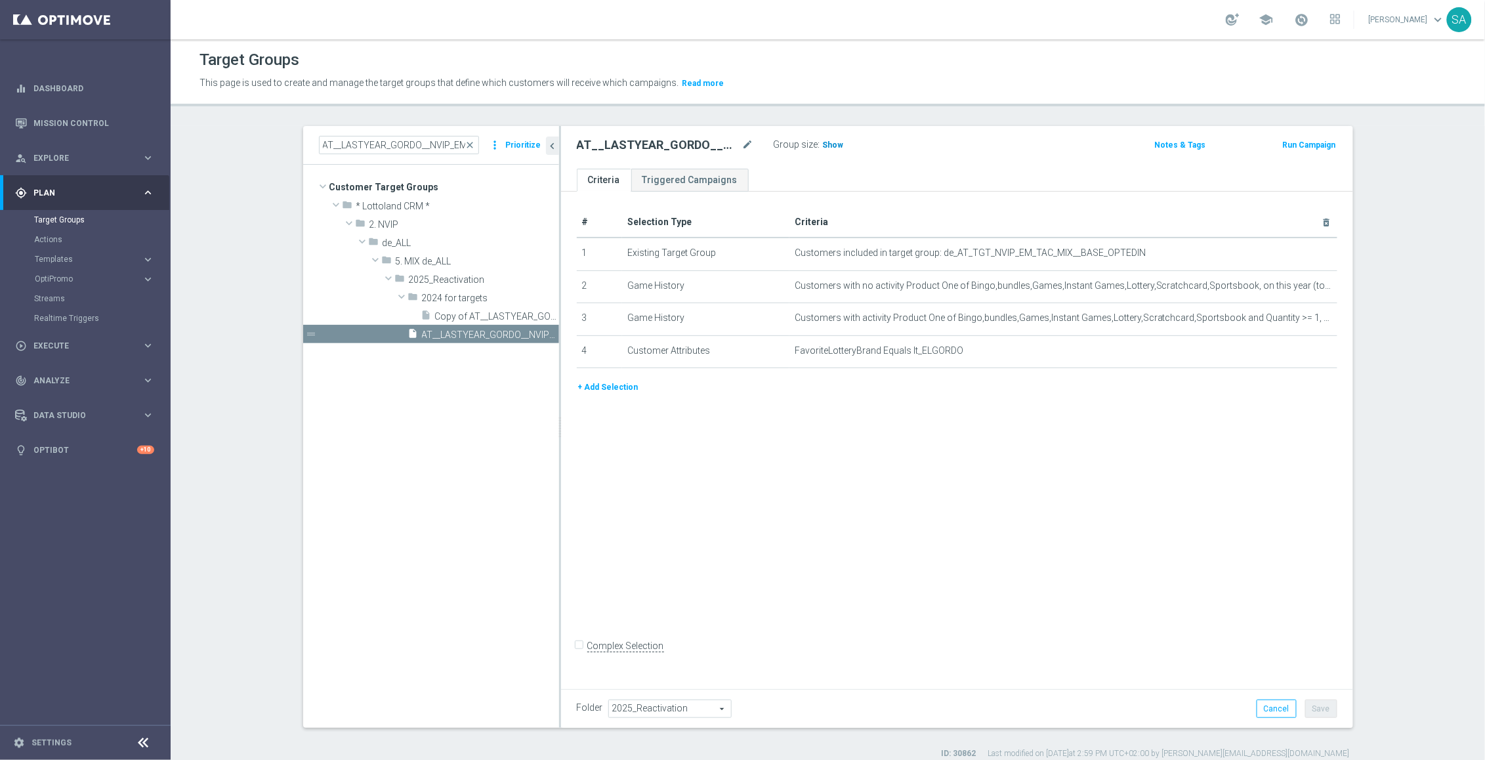
click at [831, 146] on span "Show" at bounding box center [833, 144] width 21 height 9
click at [430, 144] on input "AT__LASTYEAR_GORDO__NVIP_EMA_TAC_MIX" at bounding box center [399, 145] width 160 height 18
paste input "AT__LASTYEAR_LOTTO__NVIP_EMA_TAC_MIX"
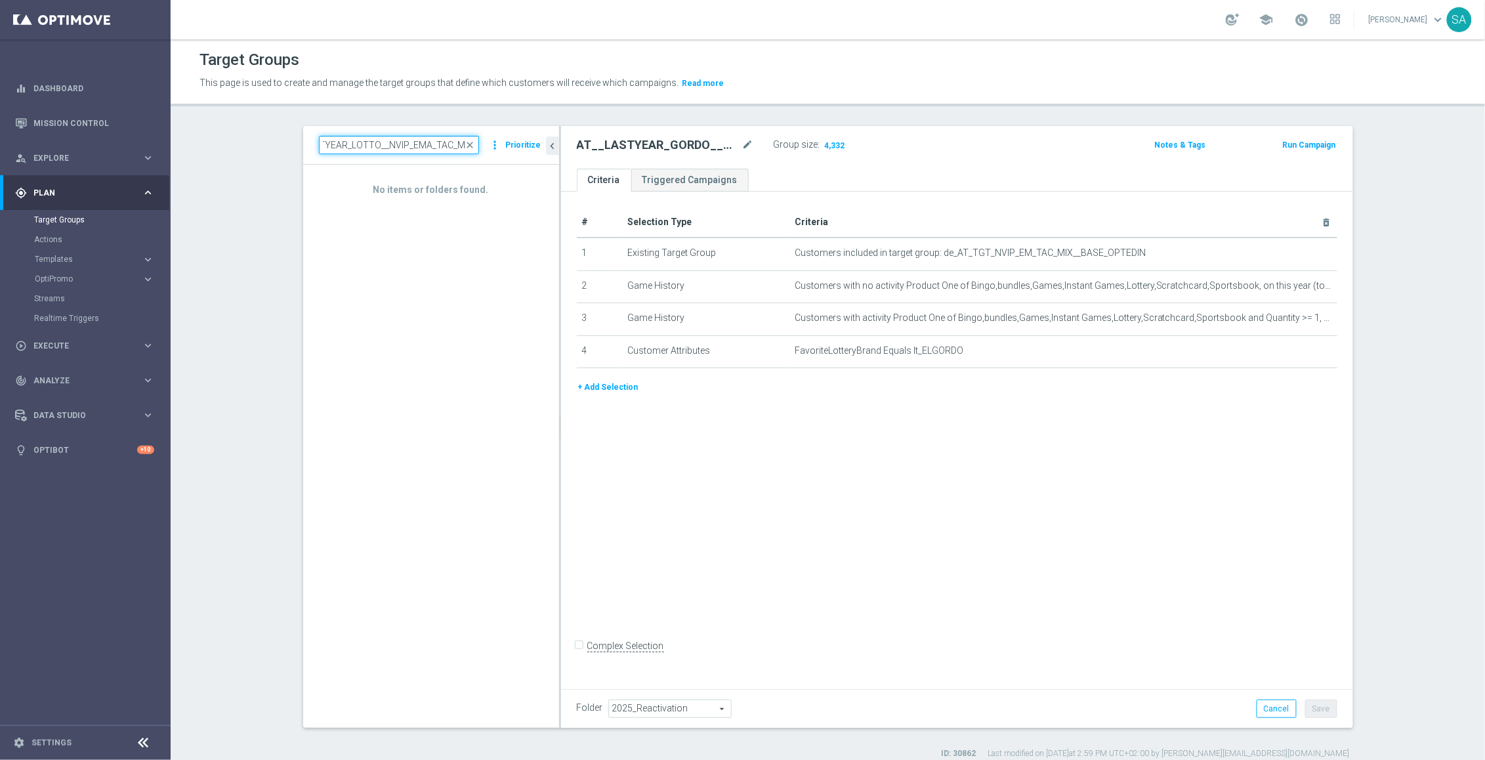
paste input "LOTTO__"
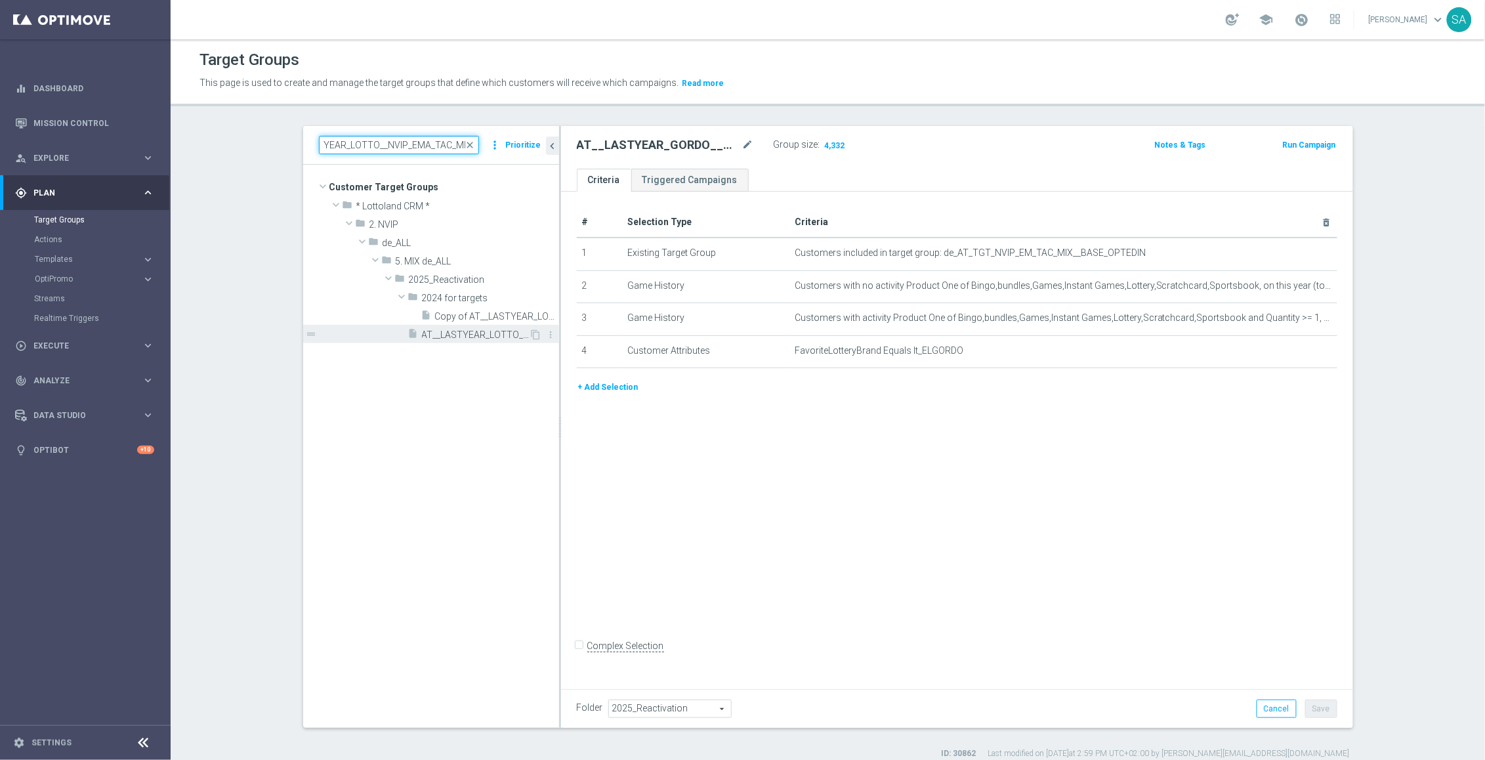
type input "AT__LASTYEAR_LOTTO__NVIP_EMA_TAC_MIX"
click at [477, 333] on span "AT__LASTYEAR_LOTTO__NVIP_EMA_TAC_MIX" at bounding box center [476, 334] width 108 height 11
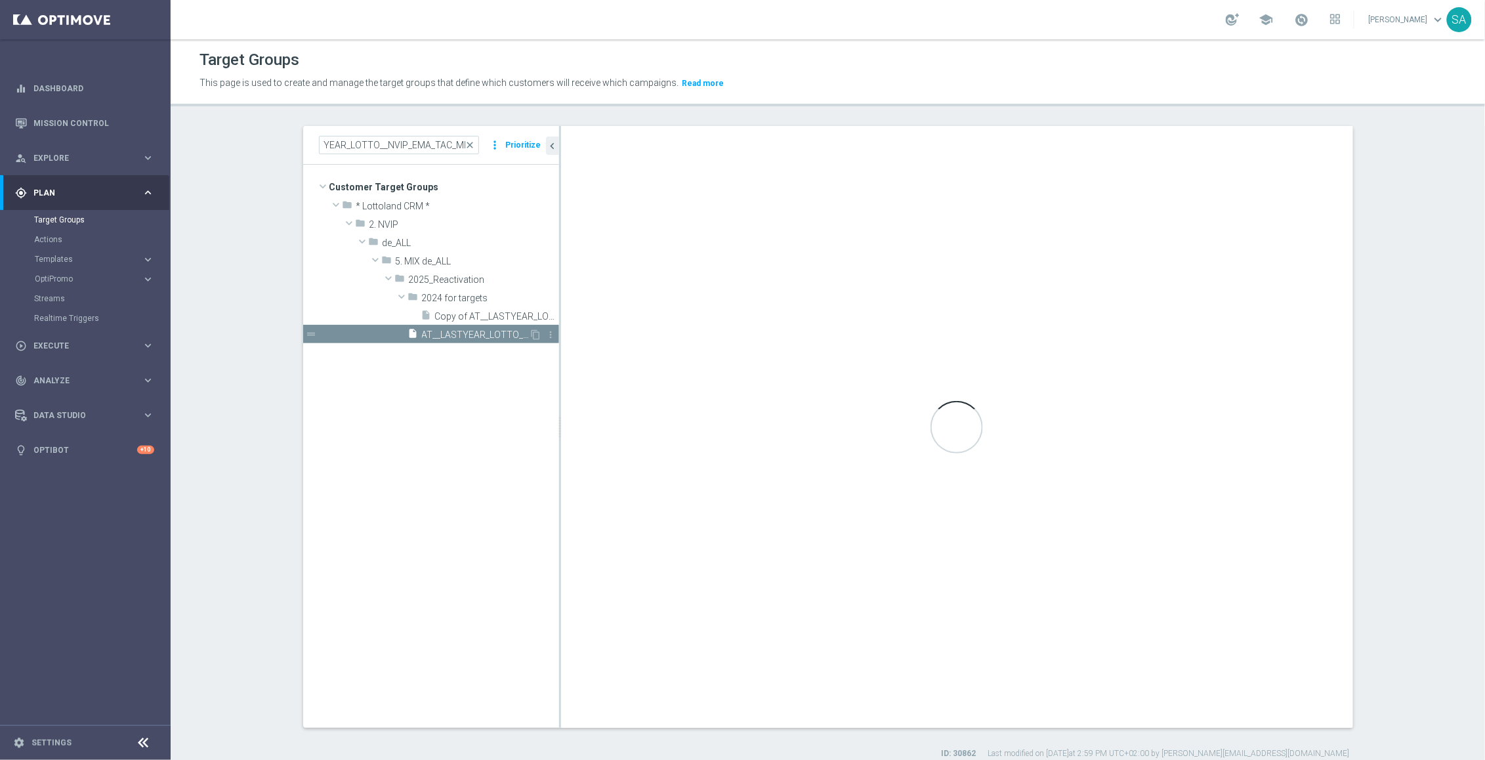
scroll to position [0, 0]
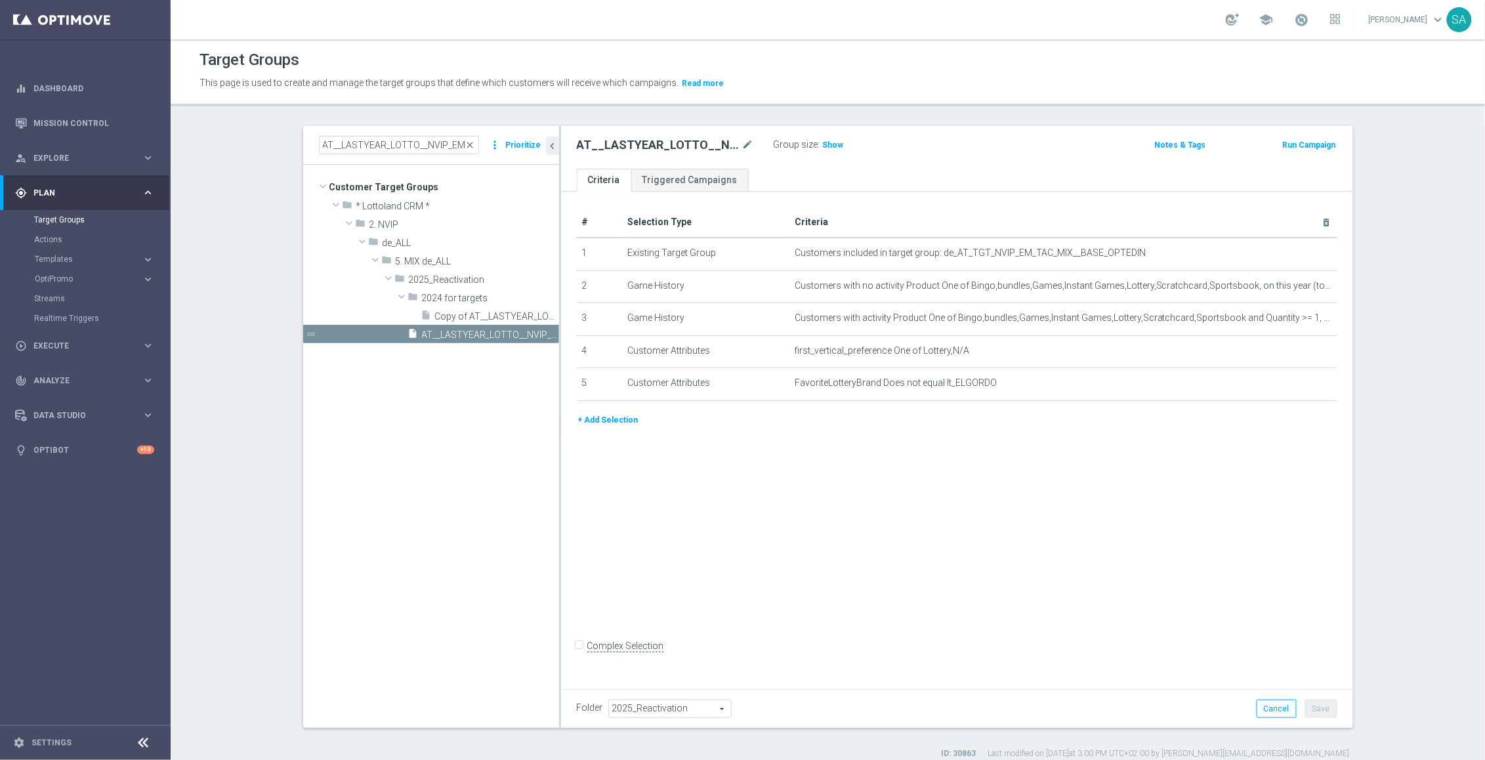
click at [827, 153] on div "Group size : Show" at bounding box center [839, 145] width 131 height 18
click at [833, 144] on span "Show" at bounding box center [833, 144] width 21 height 9
